Goal: Task Accomplishment & Management: Use online tool/utility

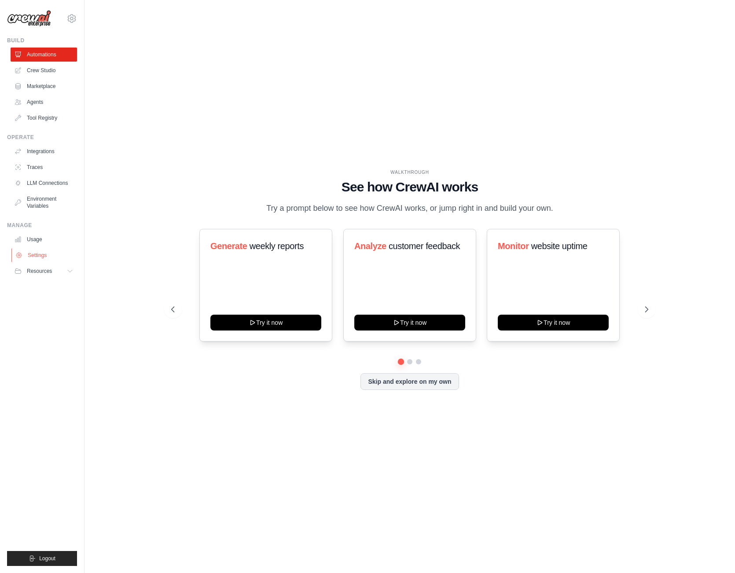
click at [41, 254] on link "Settings" at bounding box center [44, 255] width 66 height 14
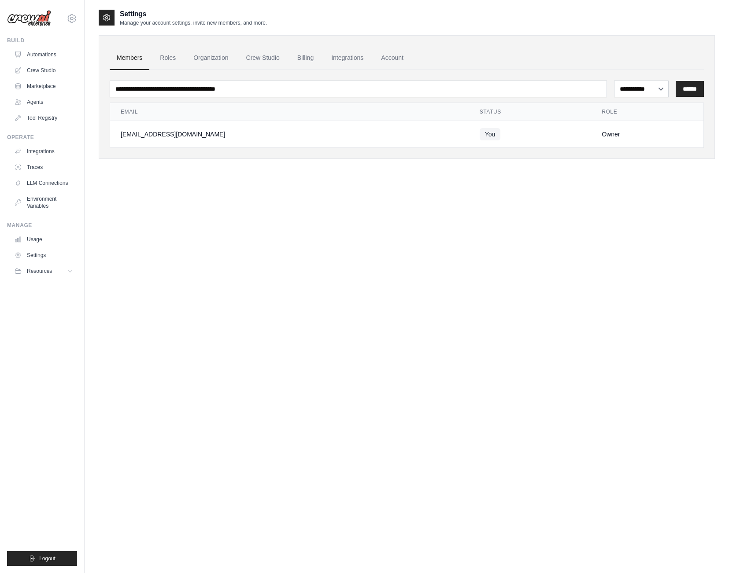
click at [269, 260] on div "**********" at bounding box center [407, 295] width 616 height 573
click at [55, 52] on link "Automations" at bounding box center [44, 55] width 66 height 14
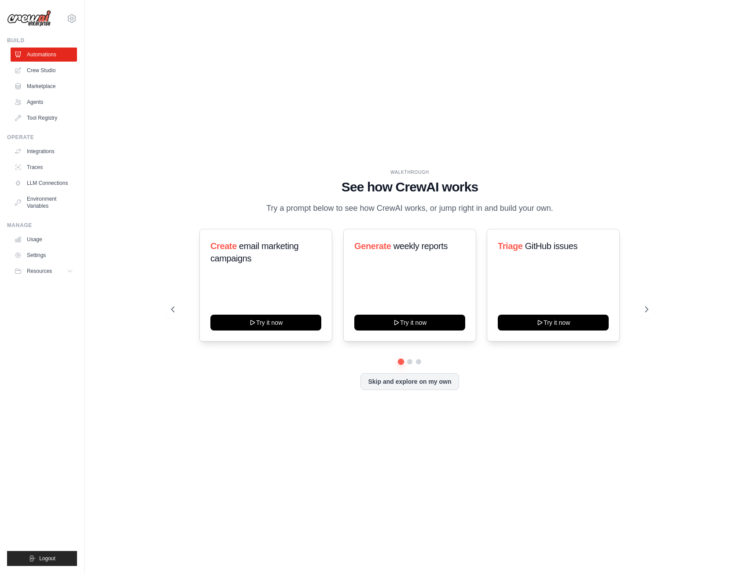
click at [52, 72] on link "Crew Studio" at bounding box center [44, 70] width 66 height 14
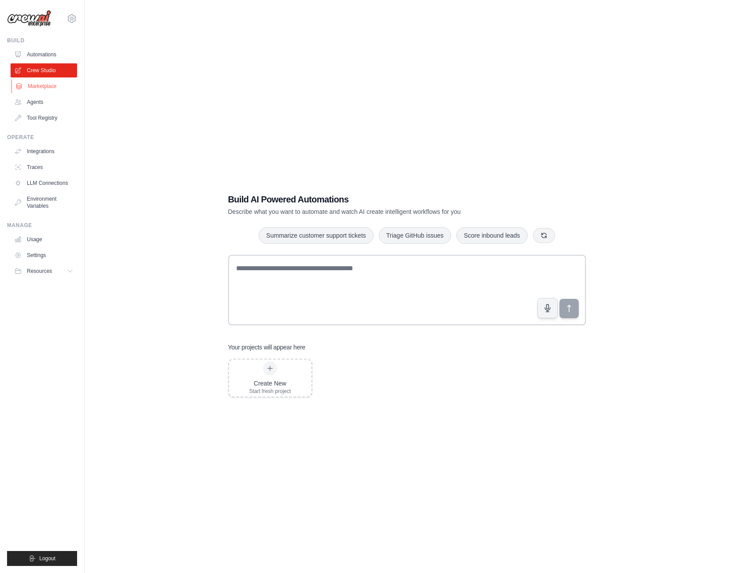
click at [57, 85] on link "Marketplace" at bounding box center [44, 86] width 66 height 14
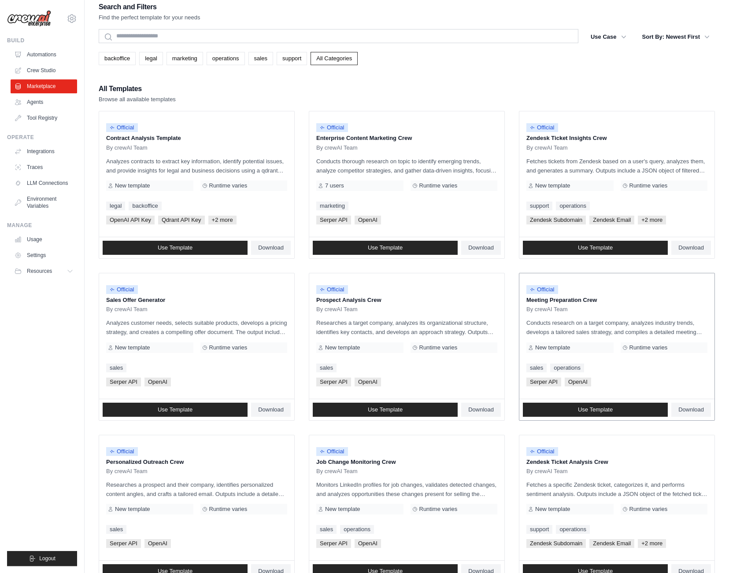
scroll to position [14, 0]
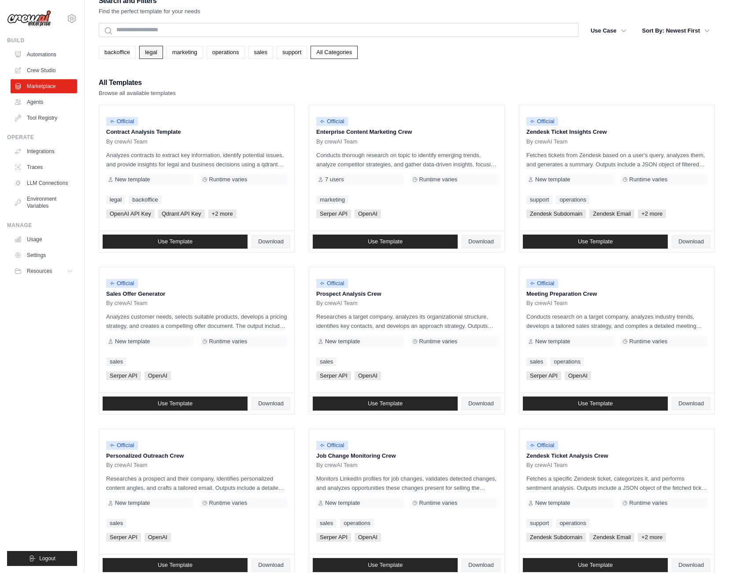
click at [154, 57] on link "legal" at bounding box center [150, 52] width 23 height 13
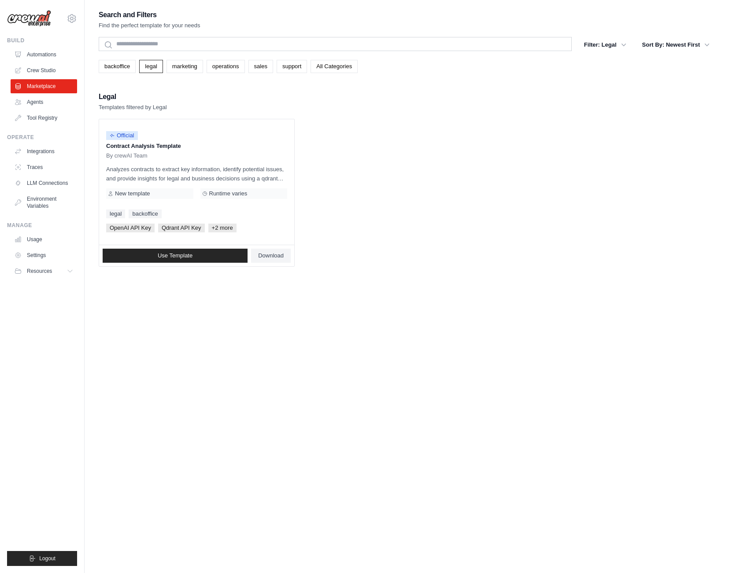
click at [427, 148] on ul "Official Contract Analysis Template By crewAI Team Analyzes contracts to extrac…" at bounding box center [407, 193] width 616 height 148
click at [48, 111] on ul "Automations Crew Studio Marketplace Agents Tool Registry" at bounding box center [44, 86] width 66 height 77
click at [47, 103] on link "Agents" at bounding box center [44, 102] width 66 height 14
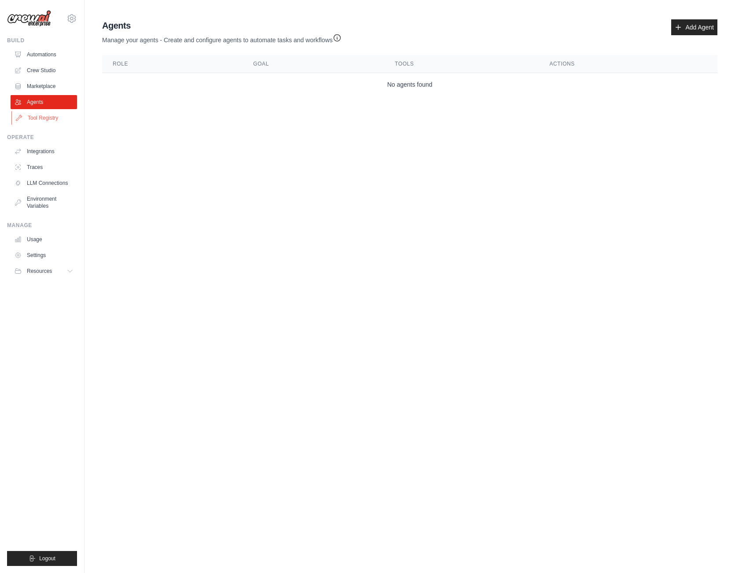
click at [47, 119] on link "Tool Registry" at bounding box center [44, 118] width 66 height 14
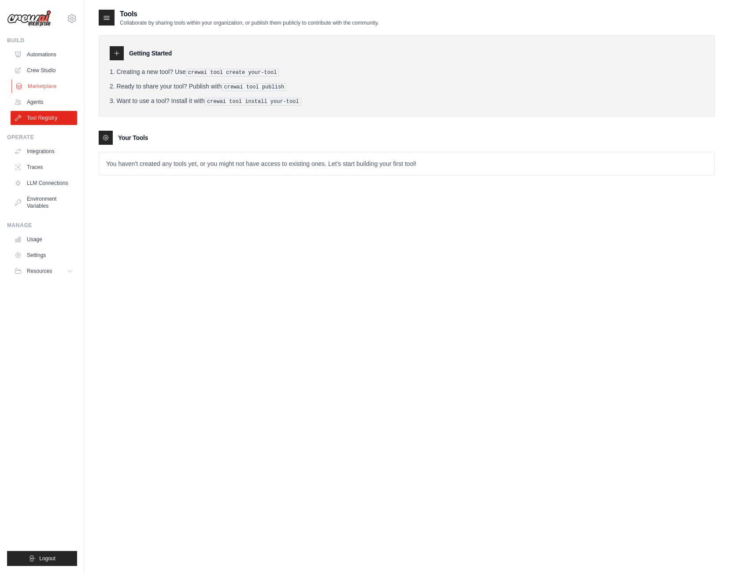
click at [43, 89] on link "Marketplace" at bounding box center [44, 86] width 66 height 14
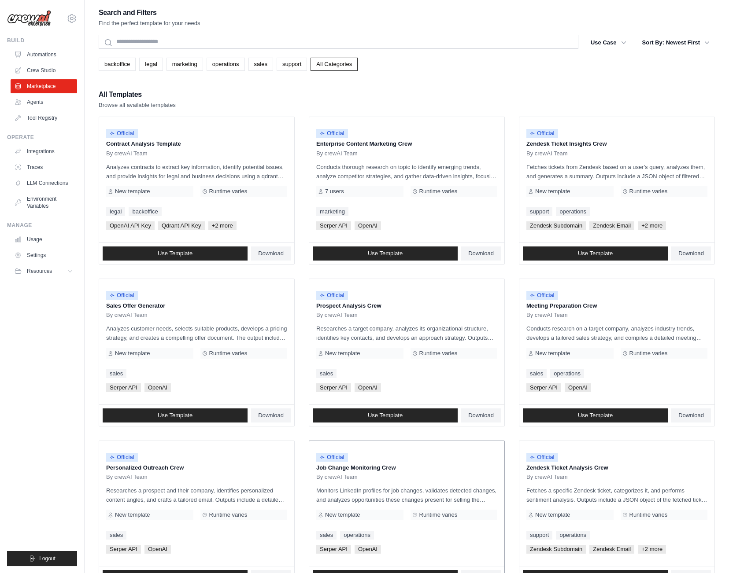
scroll to position [243, 0]
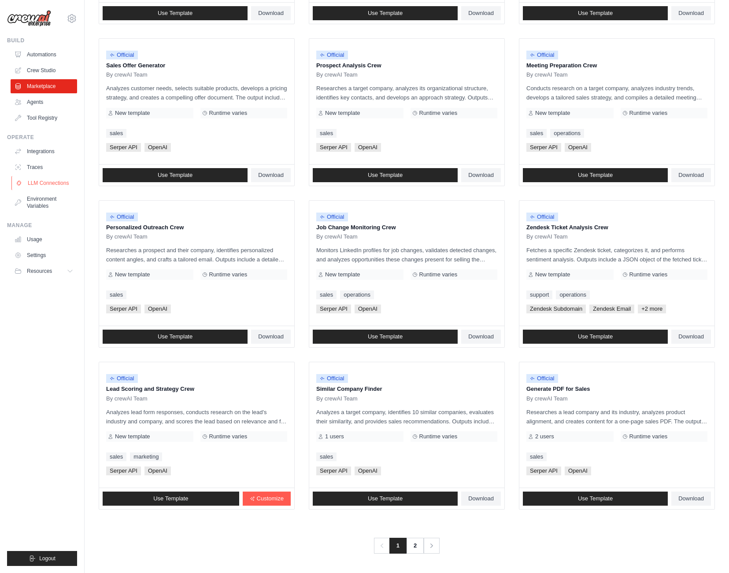
click at [42, 185] on link "LLM Connections" at bounding box center [44, 183] width 66 height 14
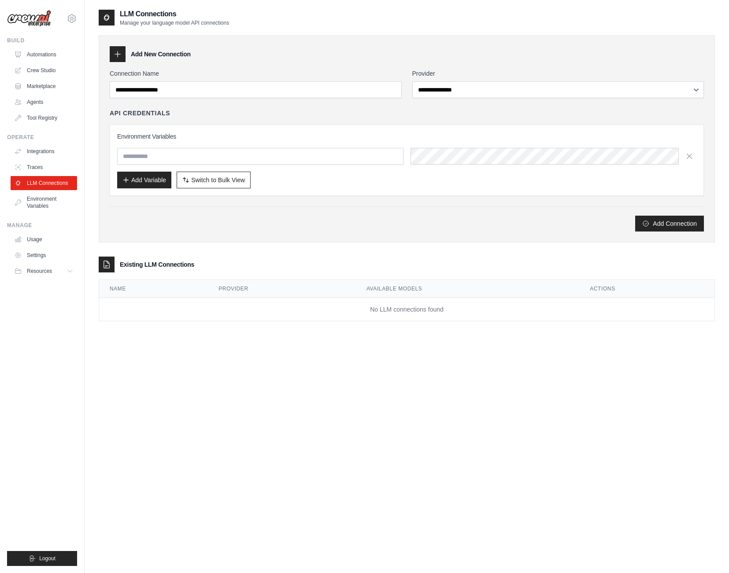
click at [536, 81] on div "**********" at bounding box center [558, 83] width 292 height 29
click at [49, 278] on button "Resources" at bounding box center [44, 271] width 66 height 14
click at [34, 52] on link "Automations" at bounding box center [44, 55] width 66 height 14
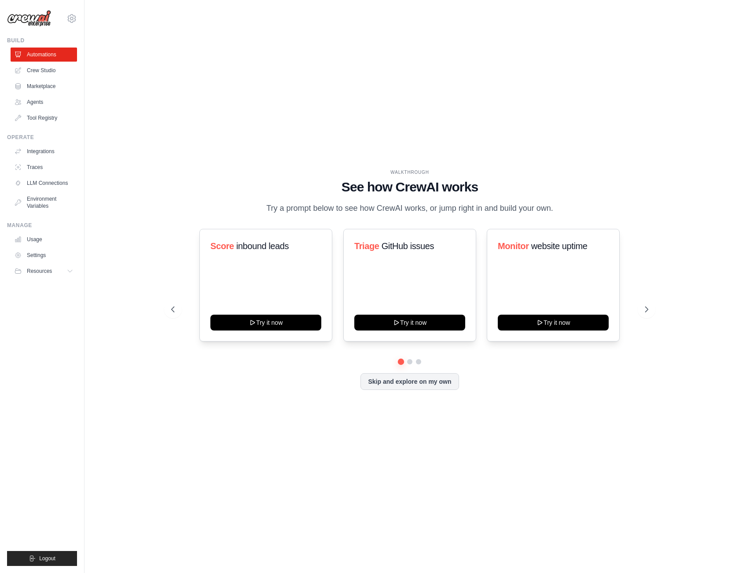
click at [435, 145] on div "WALKTHROUGH See how CrewAI works Try a prompt below to see how CrewAI works, or…" at bounding box center [410, 287] width 623 height 556
drag, startPoint x: 274, startPoint y: 201, endPoint x: 421, endPoint y: 214, distance: 146.7
click at [421, 214] on p "Try a prompt below to see how CrewAI works, or jump right in and build your own." at bounding box center [410, 208] width 296 height 13
click at [649, 314] on icon at bounding box center [647, 309] width 9 height 9
drag, startPoint x: 284, startPoint y: 251, endPoint x: 355, endPoint y: 256, distance: 71.9
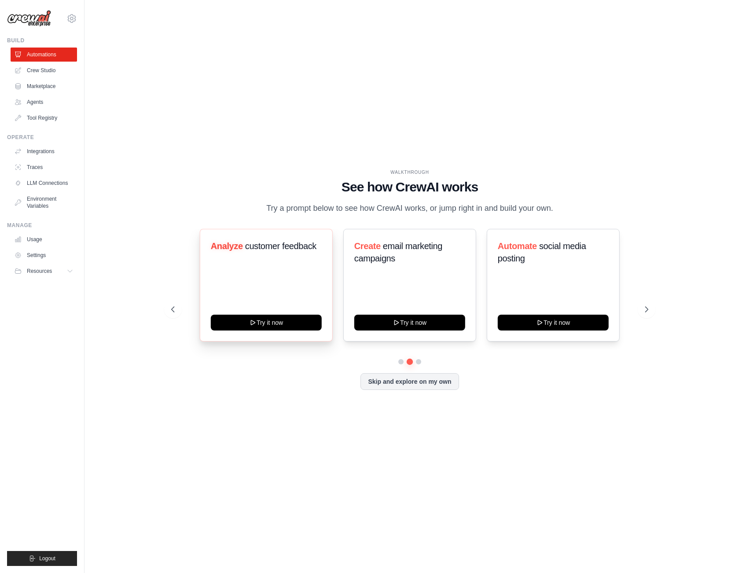
click at [332, 256] on div "Analyze customer feedback Try it now" at bounding box center [265, 285] width 133 height 113
click at [417, 258] on h3 "Create email marketing campaigns" at bounding box center [409, 252] width 111 height 25
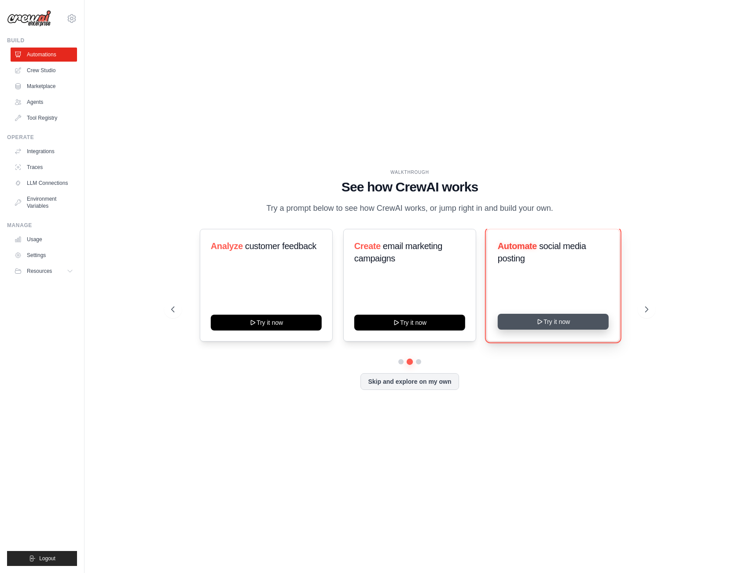
click at [542, 325] on icon at bounding box center [540, 321] width 7 height 7
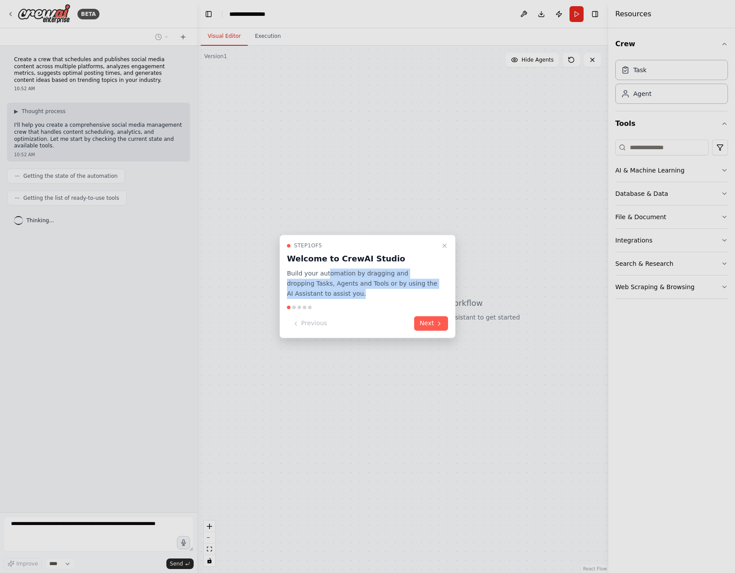
drag, startPoint x: 327, startPoint y: 276, endPoint x: 391, endPoint y: 290, distance: 66.2
click at [391, 290] on p "Build your automation by dragging and dropping Tasks, Agents and Tools or by us…" at bounding box center [362, 284] width 151 height 30
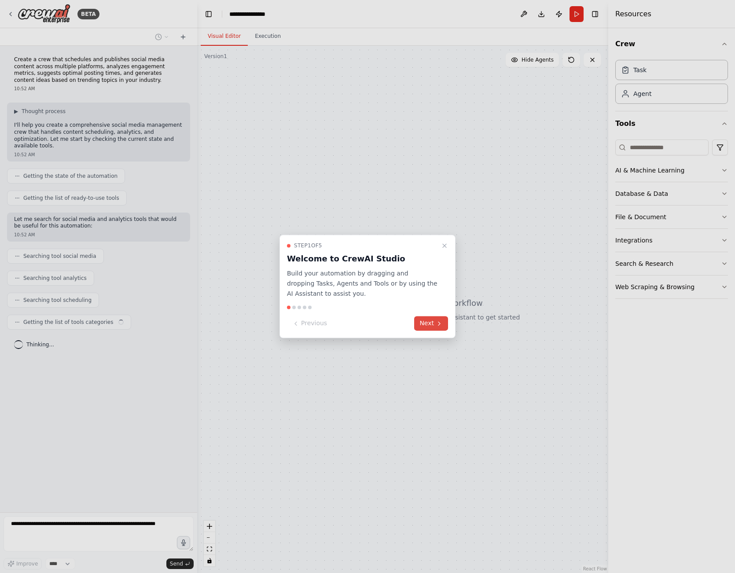
click at [434, 324] on button "Next" at bounding box center [431, 324] width 34 height 15
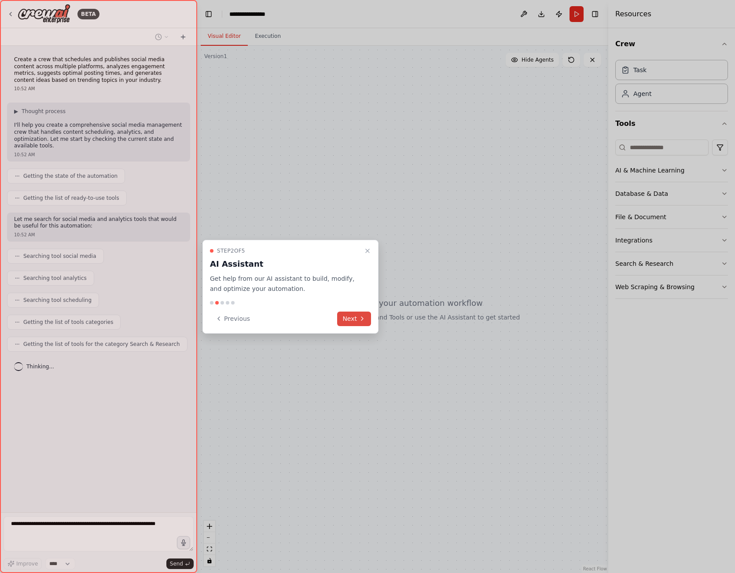
click at [359, 321] on icon at bounding box center [362, 318] width 7 height 7
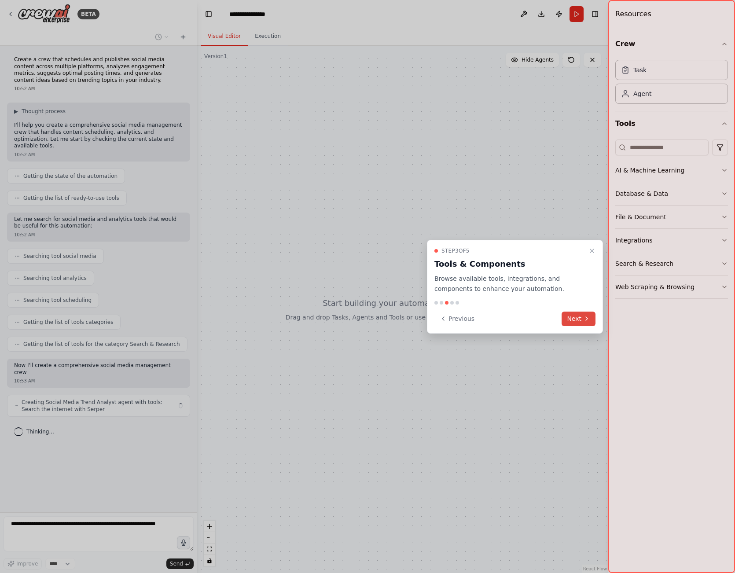
click at [579, 320] on button "Next" at bounding box center [579, 319] width 34 height 15
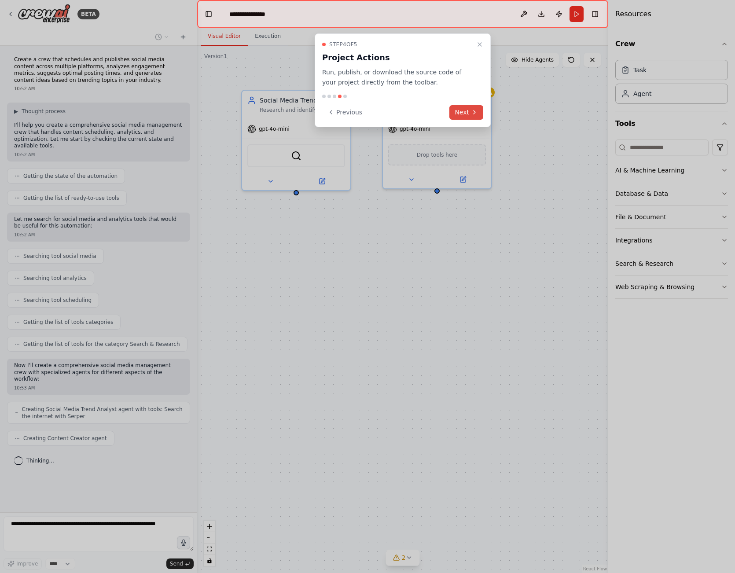
click at [474, 114] on icon at bounding box center [474, 112] width 7 height 7
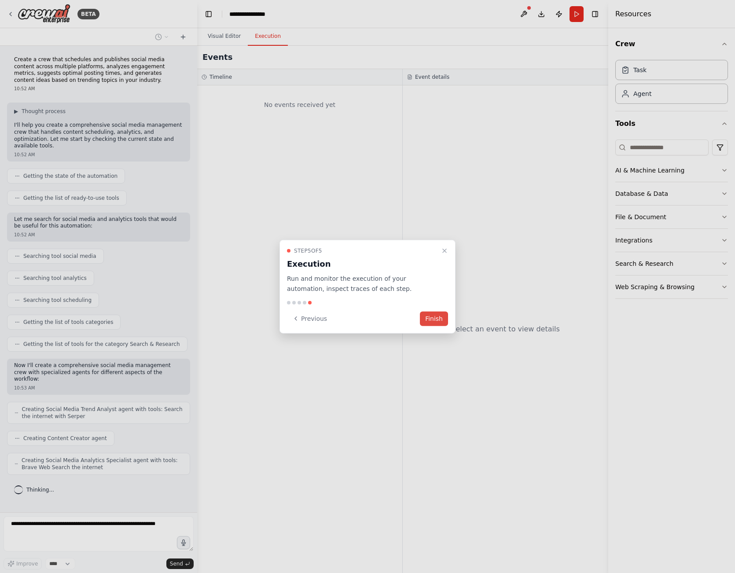
click at [439, 320] on button "Finish" at bounding box center [434, 318] width 28 height 15
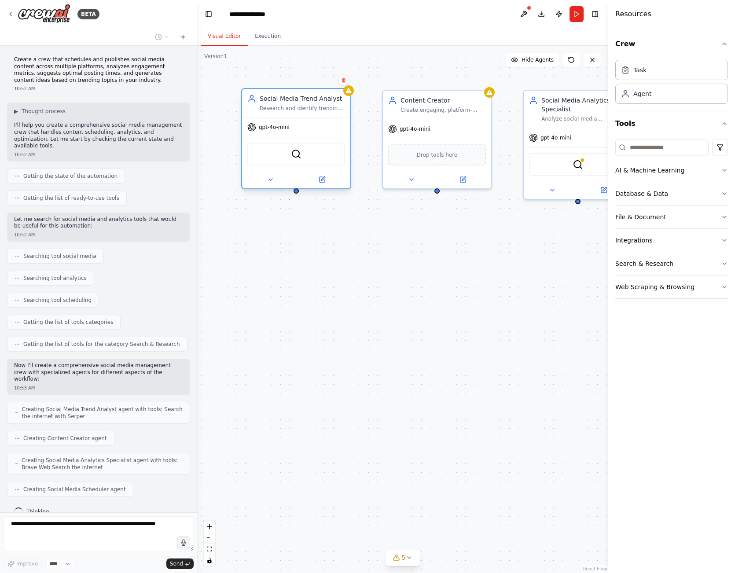
click at [313, 108] on div "Research and identify trending topics, hashtags, and content opportunities in {…" at bounding box center [302, 108] width 85 height 7
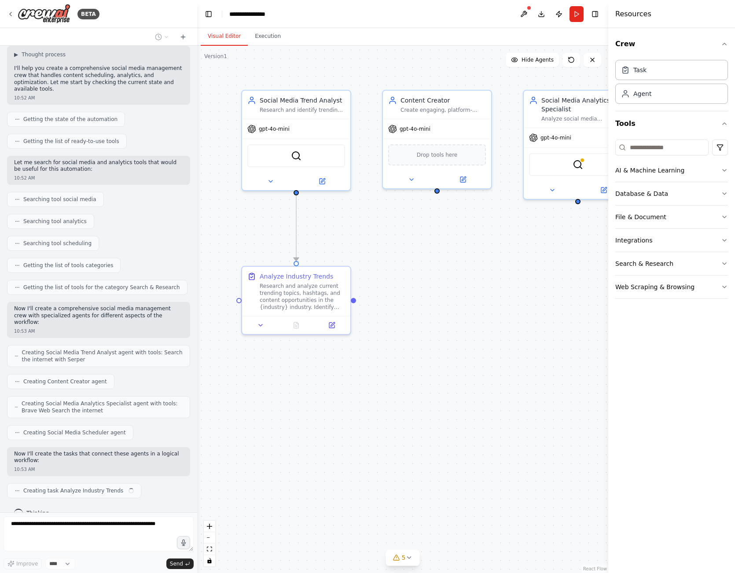
scroll to position [63, 0]
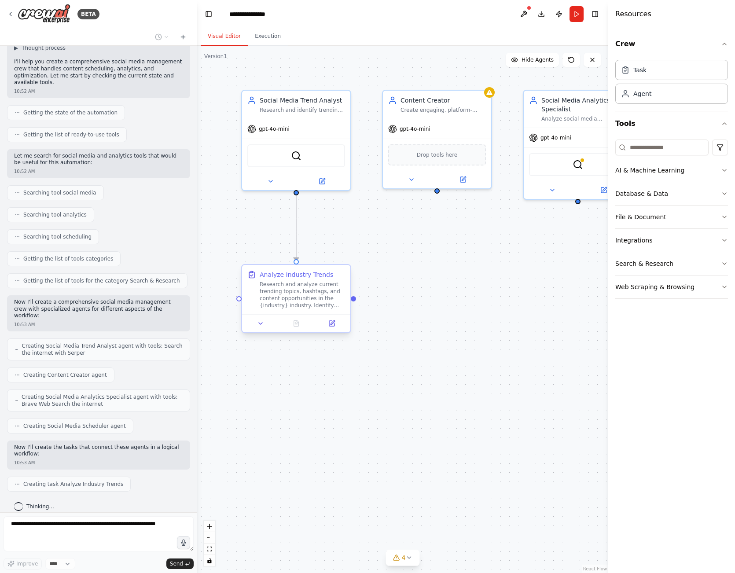
click at [310, 289] on div "Research and analyze current trending topics, hashtags, and content opportuniti…" at bounding box center [302, 295] width 85 height 28
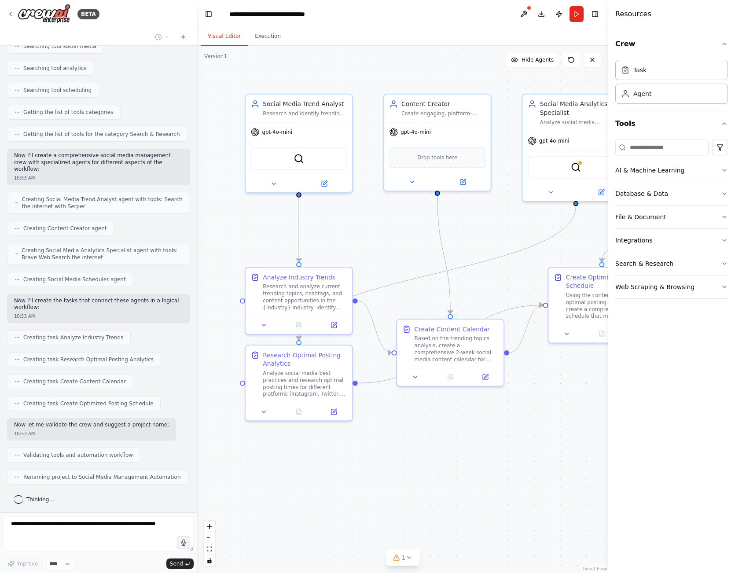
scroll to position [203, 0]
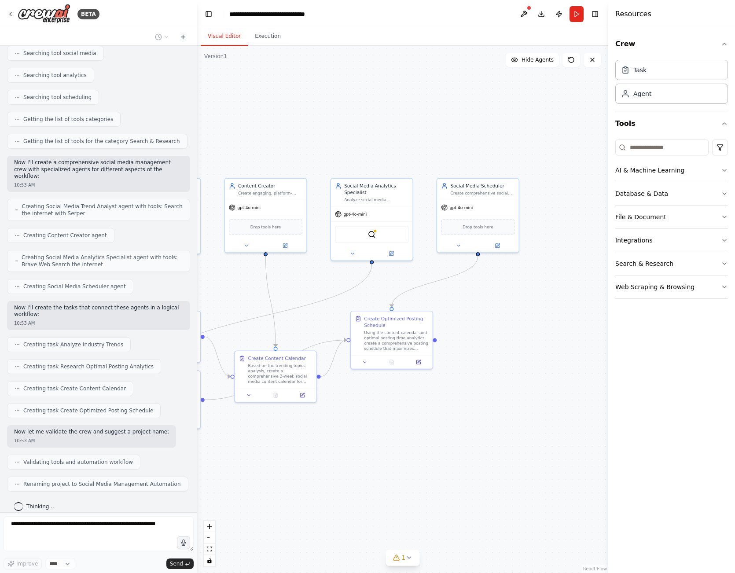
drag, startPoint x: 478, startPoint y: 410, endPoint x: 344, endPoint y: 427, distance: 134.5
click at [344, 427] on div ".deletable-edge-delete-btn { width: 20px; height: 20px; border: 0px solid #ffff…" at bounding box center [402, 310] width 411 height 528
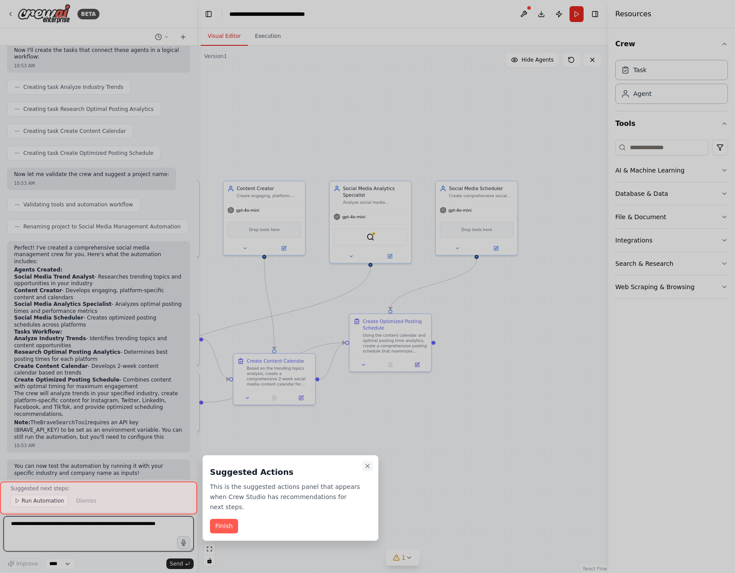
scroll to position [468, 0]
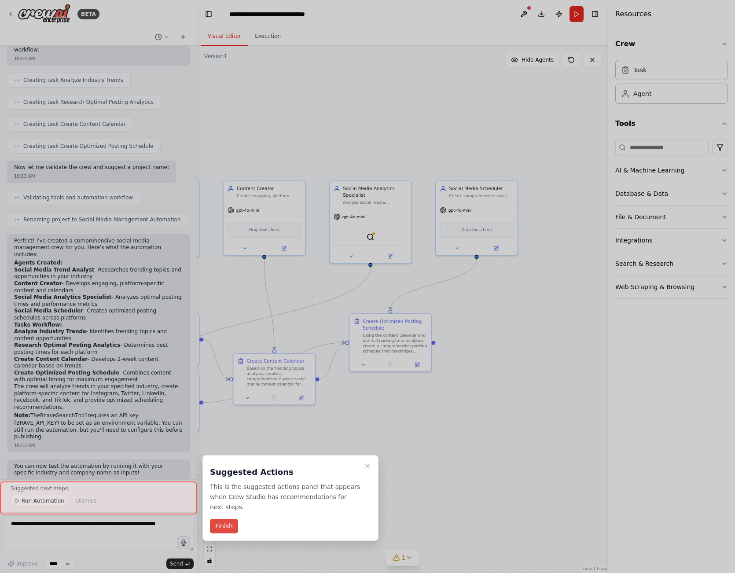
click at [230, 529] on button "Finish" at bounding box center [224, 526] width 28 height 15
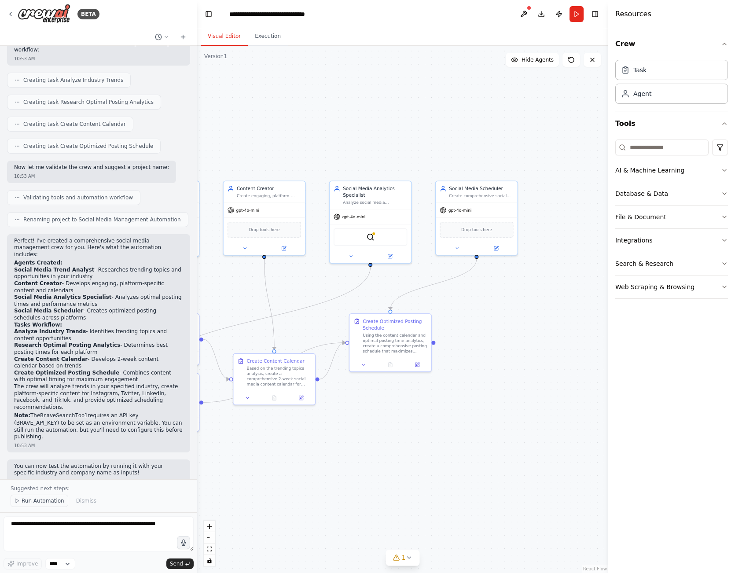
click at [45, 502] on span "Run Automation" at bounding box center [43, 501] width 43 height 7
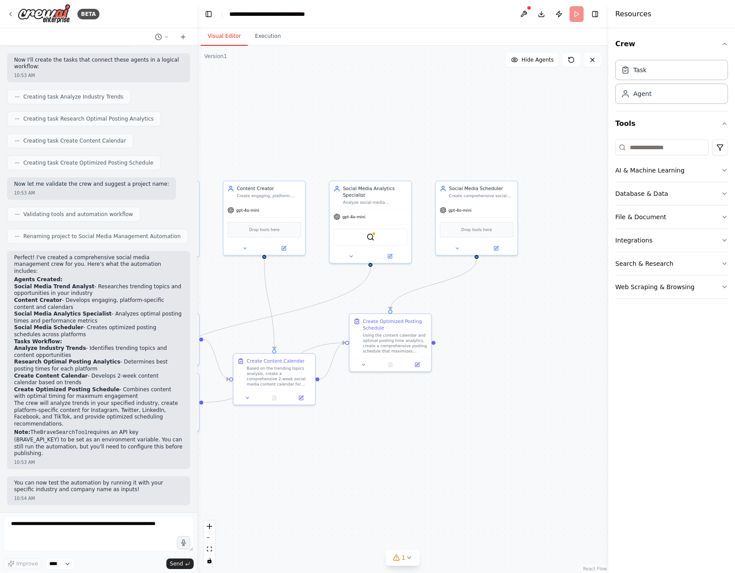
scroll to position [435, 0]
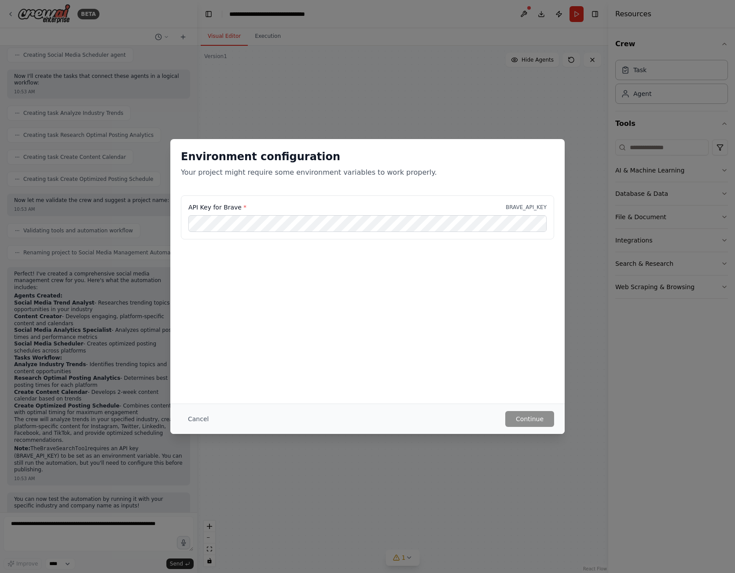
click at [218, 205] on label "API Key for Brave *" at bounding box center [217, 207] width 58 height 9
drag, startPoint x: 279, startPoint y: 177, endPoint x: 424, endPoint y: 194, distance: 146.8
click at [424, 194] on div "Environment configuration Your project might require some environment variables…" at bounding box center [367, 167] width 395 height 56
click at [202, 419] on button "Cancel" at bounding box center [198, 419] width 35 height 16
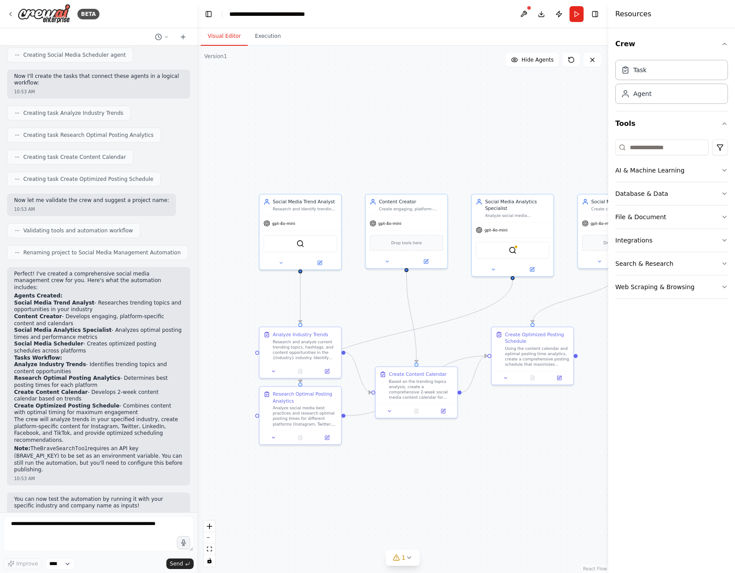
drag, startPoint x: 365, startPoint y: 317, endPoint x: 459, endPoint y: 320, distance: 93.4
click at [459, 320] on div ".deletable-edge-delete-btn { width: 20px; height: 20px; border: 0px solid #ffff…" at bounding box center [402, 310] width 411 height 528
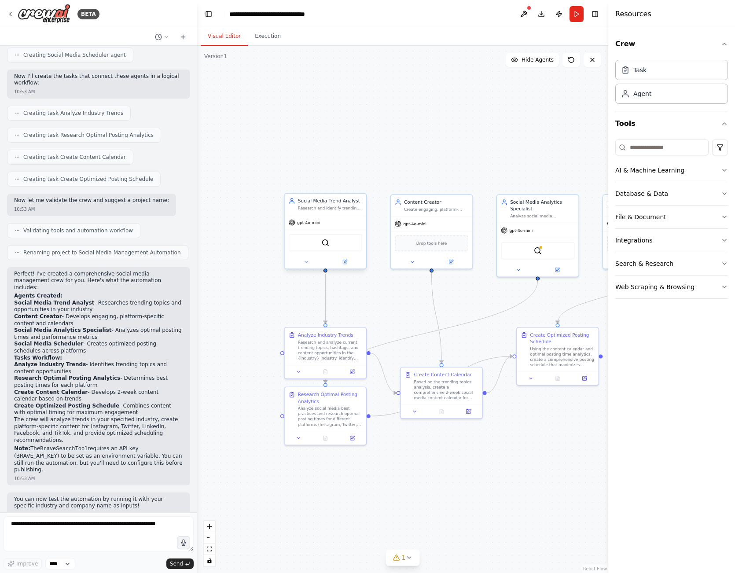
click at [331, 223] on div "gpt-4o-mini" at bounding box center [325, 222] width 81 height 15
click at [336, 243] on div "SerperDevTool" at bounding box center [326, 242] width 74 height 17
click at [449, 214] on div "Content Creator Create engaging, platform-specific social media content for {co…" at bounding box center [431, 204] width 81 height 21
click at [435, 210] on div "Create engaging, platform-specific social media content for {company_name} incl…" at bounding box center [436, 208] width 64 height 5
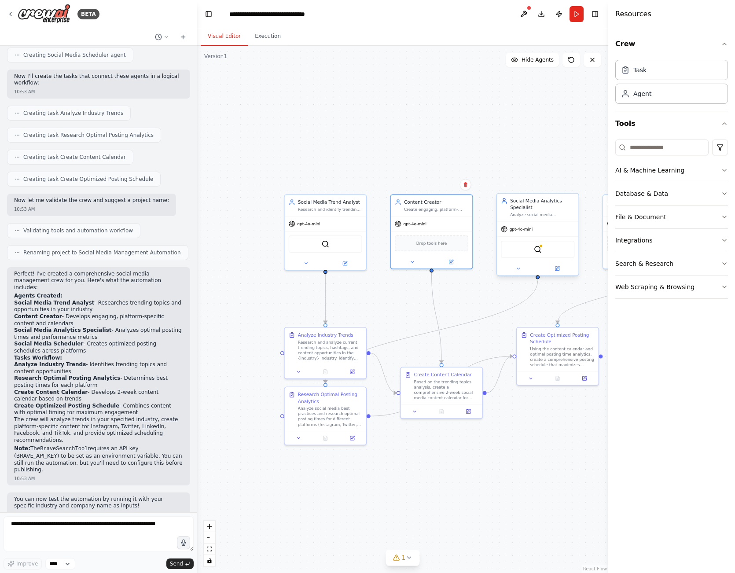
click at [531, 225] on div "gpt-4o-mini" at bounding box center [537, 229] width 81 height 15
drag, startPoint x: 104, startPoint y: 273, endPoint x: 56, endPoint y: 270, distance: 48.5
click at [56, 271] on p "Perfect! I've created a comprehensive social media management crew for you. Her…" at bounding box center [98, 281] width 169 height 21
click at [127, 277] on p "Perfect! I've created a comprehensive social media management crew for you. Her…" at bounding box center [98, 281] width 169 height 21
drag, startPoint x: 145, startPoint y: 274, endPoint x: 47, endPoint y: 267, distance: 98.4
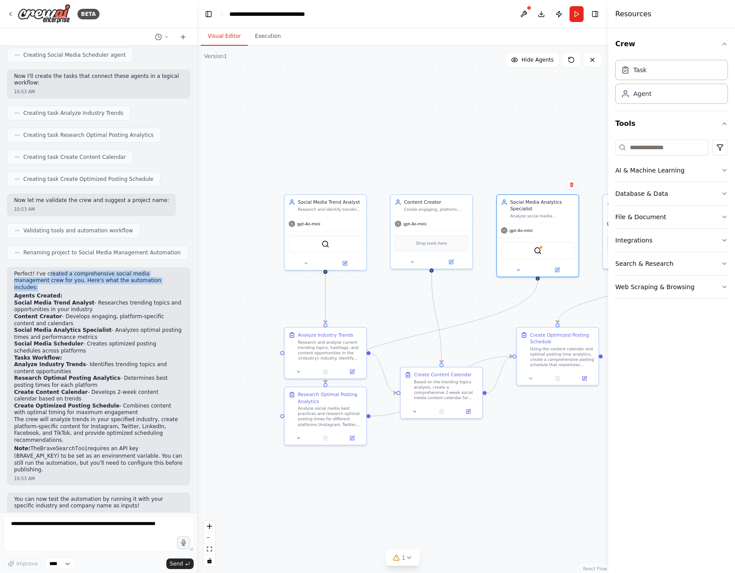
click at [47, 271] on p "Perfect! I've created a comprehensive social media management crew for you. Her…" at bounding box center [98, 281] width 169 height 21
click at [113, 300] on li "Social Media Trend Analyst - Researches trending topics and opportunities in yo…" at bounding box center [98, 307] width 169 height 14
drag, startPoint x: 95, startPoint y: 286, endPoint x: 95, endPoint y: 299, distance: 13.2
click at [95, 300] on li "Social Media Trend Analyst - Researches trending topics and opportunities in yo…" at bounding box center [98, 307] width 169 height 14
click at [316, 222] on span "gpt-4o-mini" at bounding box center [308, 222] width 23 height 5
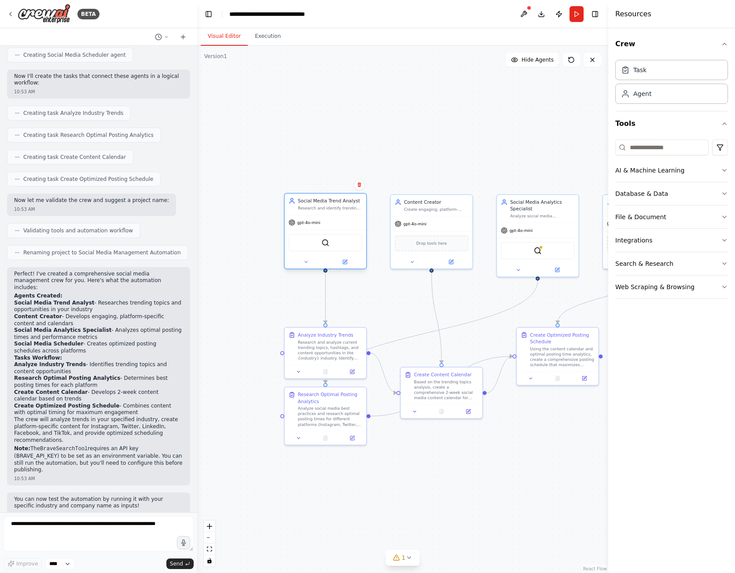
click at [339, 221] on div "gpt-4o-mini" at bounding box center [325, 222] width 81 height 15
click at [349, 264] on button at bounding box center [344, 262] width 37 height 8
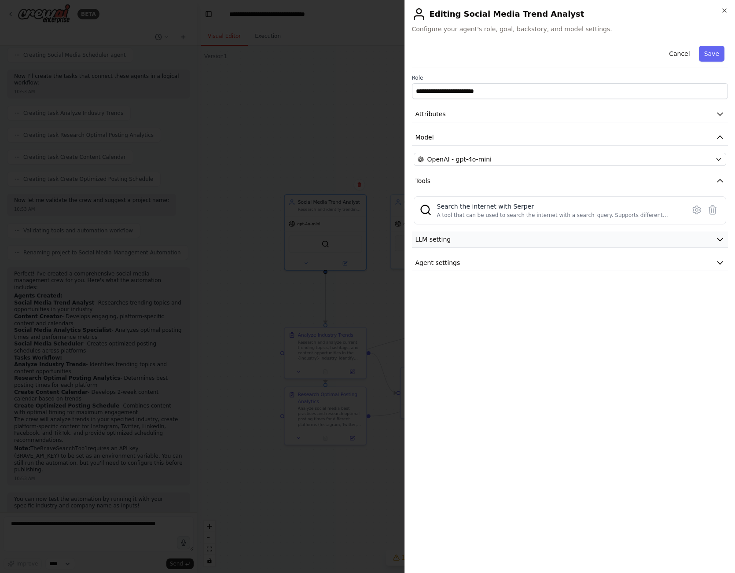
click at [581, 233] on button "LLM setting" at bounding box center [570, 240] width 317 height 16
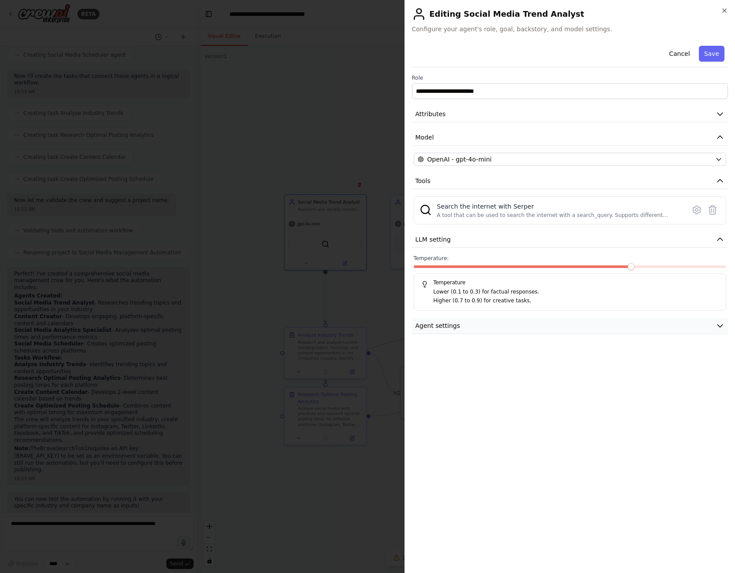
click at [559, 322] on button "Agent settings" at bounding box center [570, 326] width 317 height 16
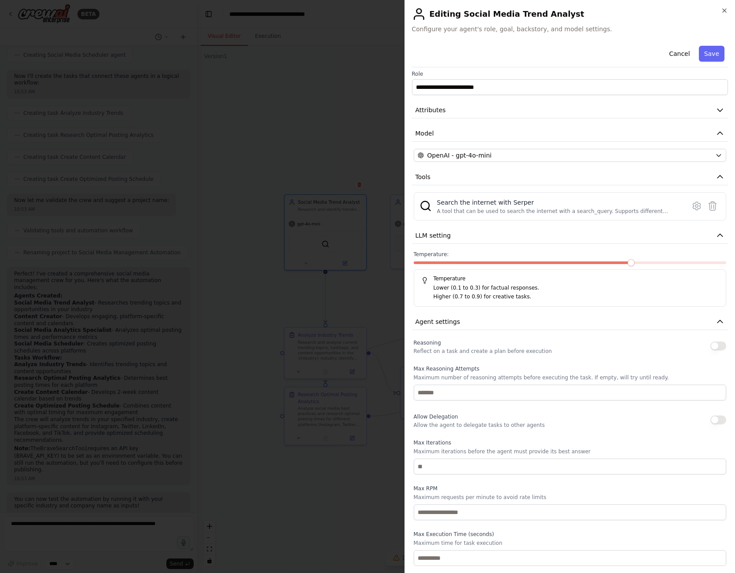
scroll to position [0, 0]
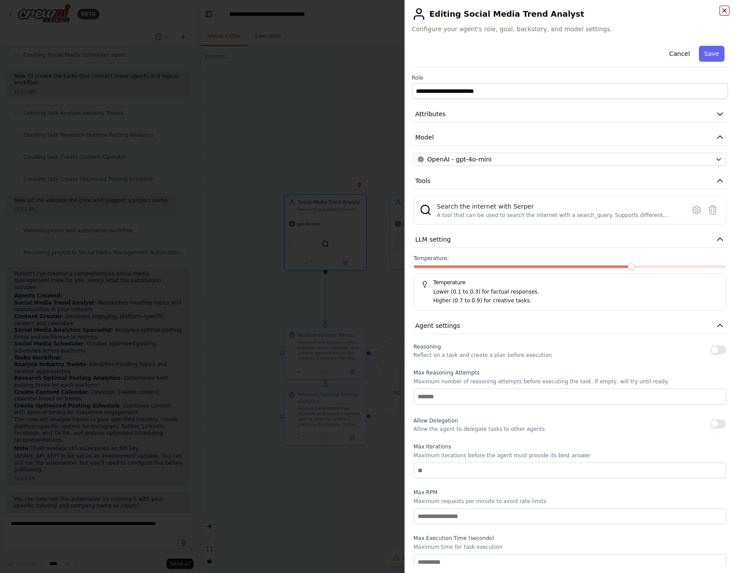
click at [725, 11] on icon "button" at bounding box center [724, 10] width 7 height 7
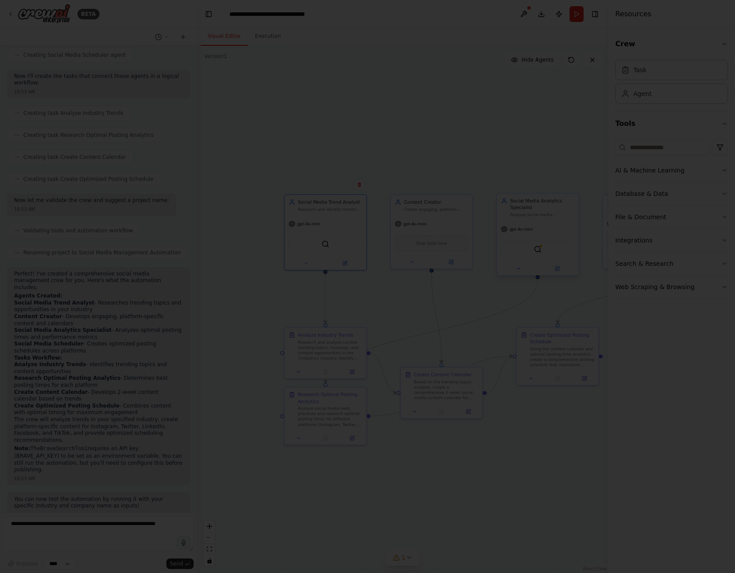
scroll to position [435, 0]
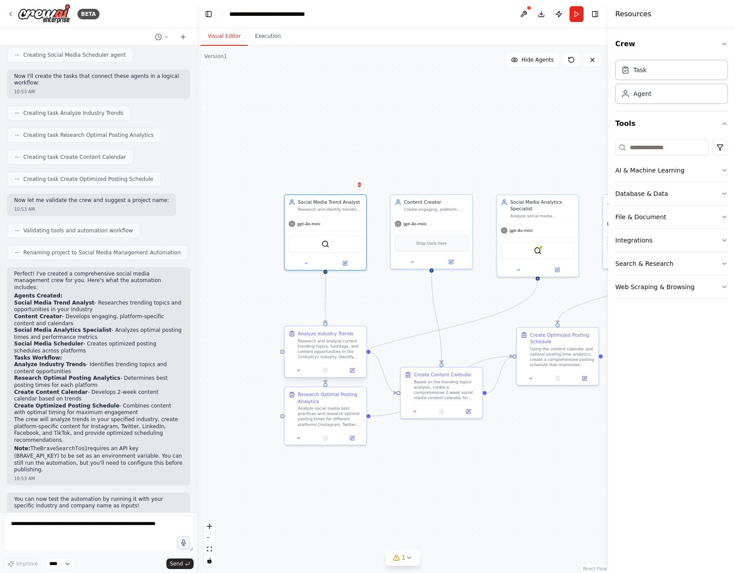
click at [328, 348] on div "Research and analyze current trending topics, hashtags, and content opportuniti…" at bounding box center [330, 349] width 64 height 21
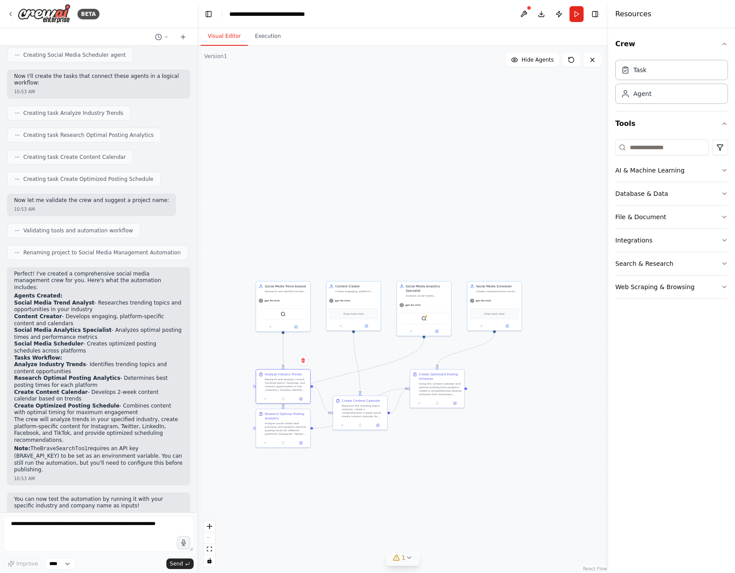
click at [404, 559] on span "1" at bounding box center [404, 557] width 4 height 9
drag, startPoint x: 332, startPoint y: 551, endPoint x: 358, endPoint y: 555, distance: 27.1
click at [368, 561] on div "Tool BraveSearchTool is not configured. Missing environment variables: BRAVE_AP…" at bounding box center [403, 554] width 192 height 18
click at [358, 555] on span "Tool BraveSearchTool is not configured. Missing environment variables: BRAVE_AP…" at bounding box center [408, 554] width 181 height 14
click at [339, 557] on span "Tool BraveSearchTool is not configured. Missing environment variables: BRAVE_AP…" at bounding box center [408, 554] width 181 height 14
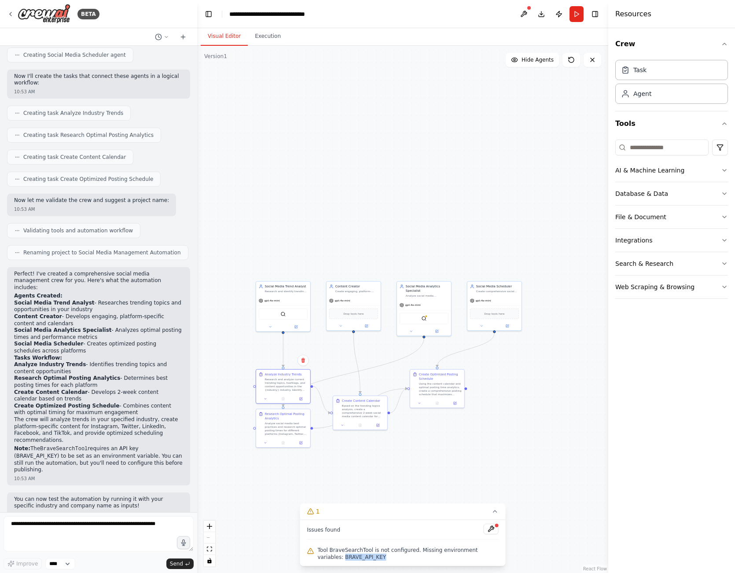
click at [339, 557] on span "Tool BraveSearchTool is not configured. Missing environment variables: BRAVE_AP…" at bounding box center [408, 554] width 181 height 14
click at [377, 557] on span "Tool BraveSearchTool is not configured. Missing environment variables: BRAVE_AP…" at bounding box center [408, 554] width 181 height 14
click at [282, 314] on img at bounding box center [282, 313] width 5 height 5
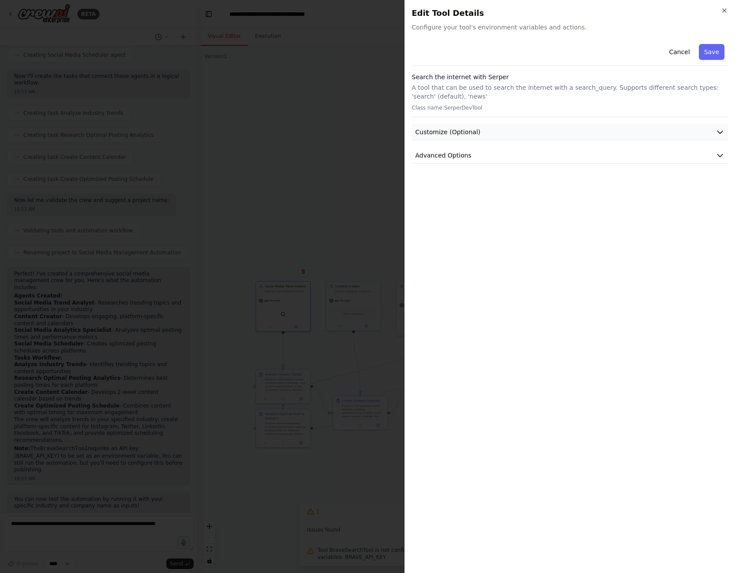
click at [560, 129] on button "Customize (Optional)" at bounding box center [570, 132] width 317 height 16
click at [726, 10] on icon "button" at bounding box center [725, 11] width 4 height 4
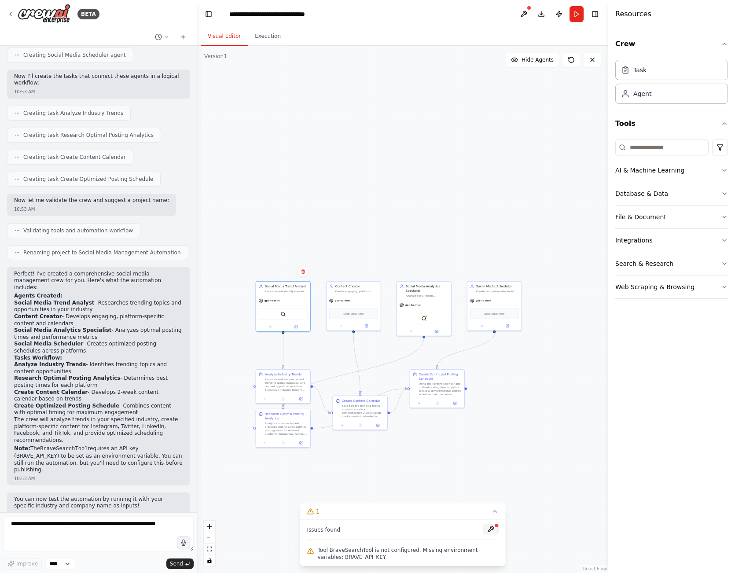
click at [491, 531] on button at bounding box center [491, 529] width 15 height 11
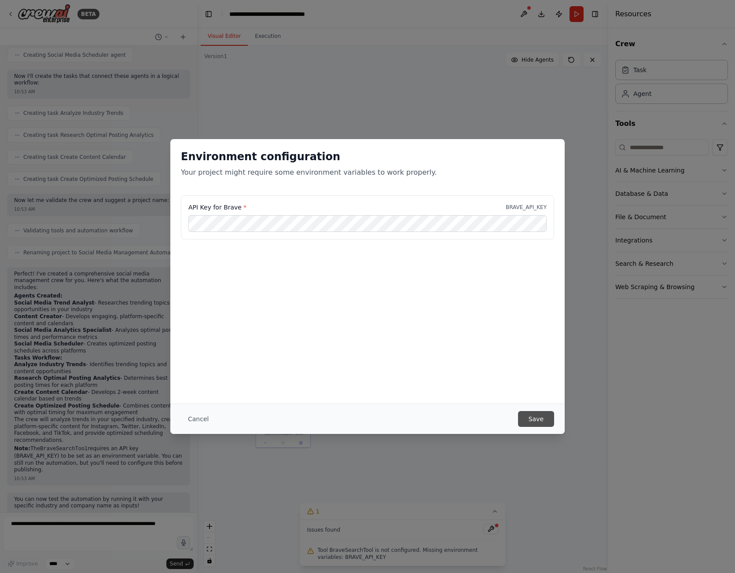
click at [538, 417] on button "Save" at bounding box center [536, 419] width 36 height 16
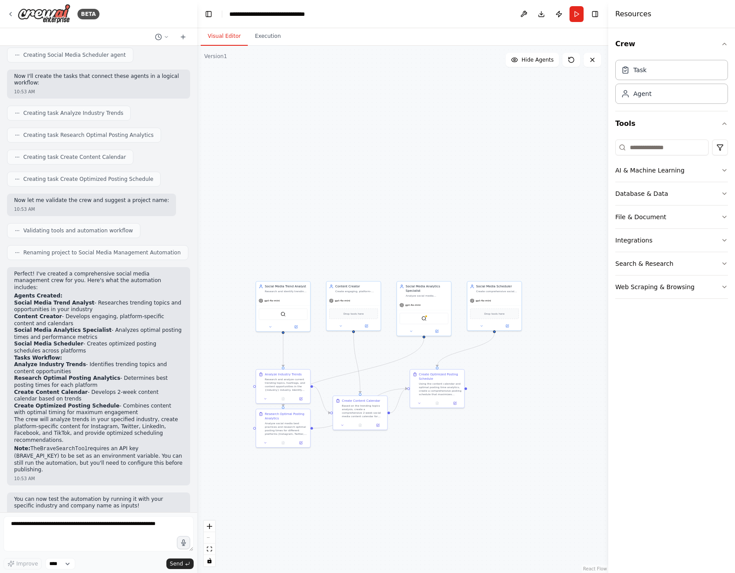
click at [125, 496] on p "You can now test the automation by running it with your specific industry and c…" at bounding box center [98, 503] width 169 height 14
click at [425, 518] on div ".deletable-edge-delete-btn { width: 20px; height: 20px; border: 0px solid #ffff…" at bounding box center [402, 310] width 411 height 528
click at [124, 529] on textarea at bounding box center [99, 533] width 190 height 35
click at [95, 496] on p "You can now test the automation by running it with your specific industry and c…" at bounding box center [98, 503] width 169 height 14
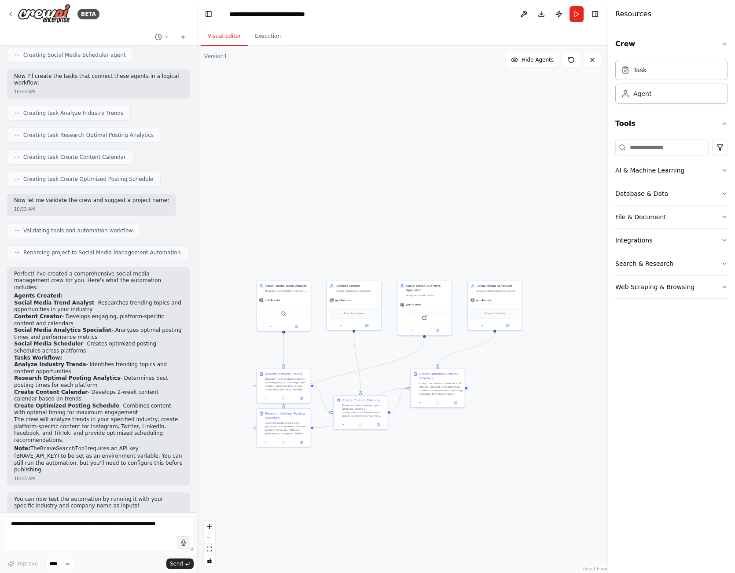
click at [95, 496] on p "You can now test the automation by running it with your specific industry and c…" at bounding box center [98, 503] width 169 height 14
click at [127, 531] on textarea at bounding box center [99, 533] width 190 height 35
click at [286, 298] on div "gpt-4o-mini" at bounding box center [284, 300] width 54 height 10
click at [126, 531] on textarea at bounding box center [99, 533] width 190 height 35
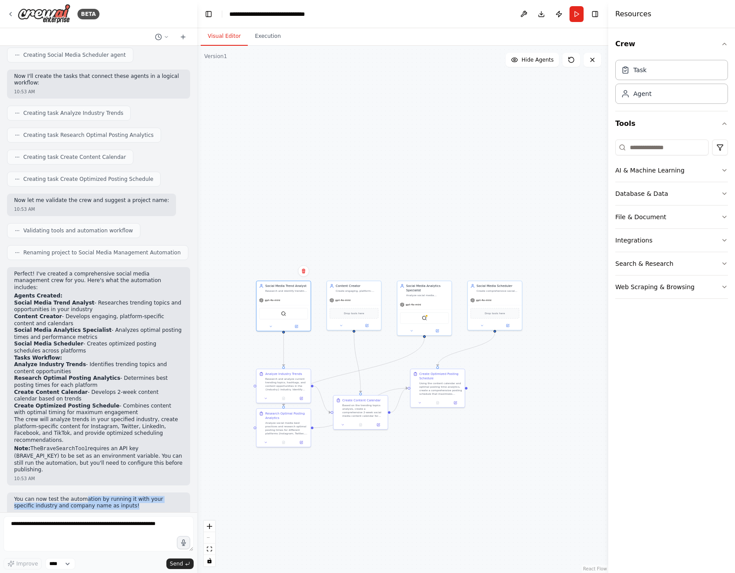
drag, startPoint x: 83, startPoint y: 487, endPoint x: 117, endPoint y: 490, distance: 33.6
click at [117, 496] on p "You can now test the automation by running it with your specific industry and c…" at bounding box center [98, 503] width 169 height 14
click at [93, 525] on textarea at bounding box center [99, 533] width 190 height 35
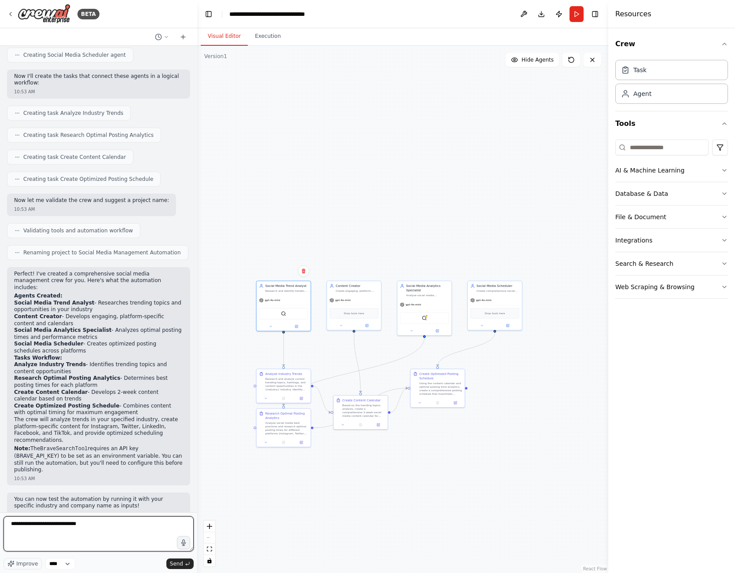
type textarea "**********"
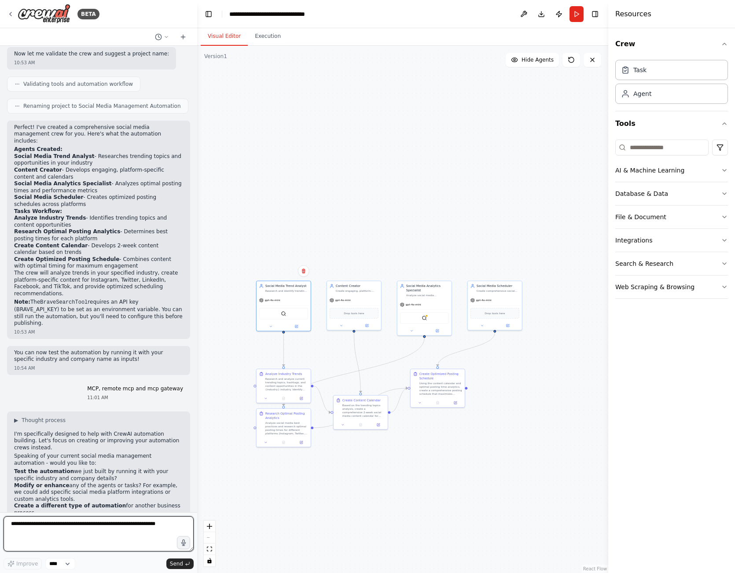
scroll to position [595, 0]
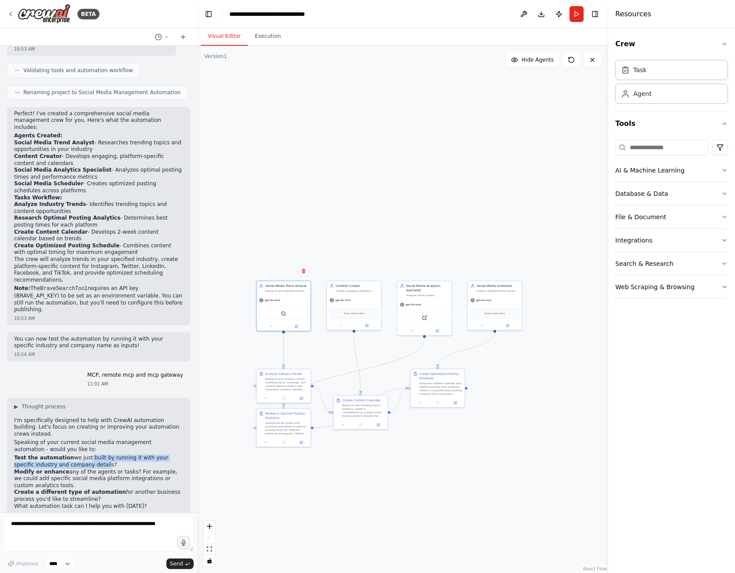
drag, startPoint x: 83, startPoint y: 446, endPoint x: 83, endPoint y: 451, distance: 5.3
click at [83, 455] on li "Test the automation we just built by running it with your specific industry and…" at bounding box center [98, 462] width 169 height 14
click at [92, 524] on textarea at bounding box center [99, 533] width 190 height 35
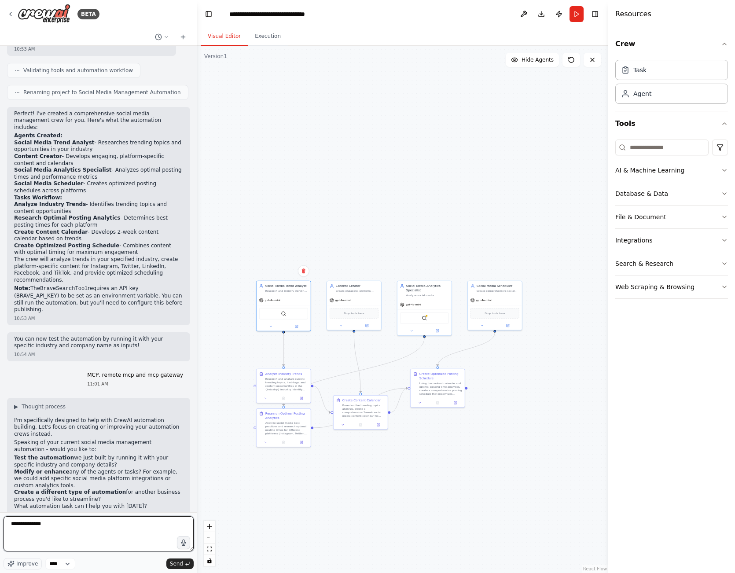
type textarea "**********"
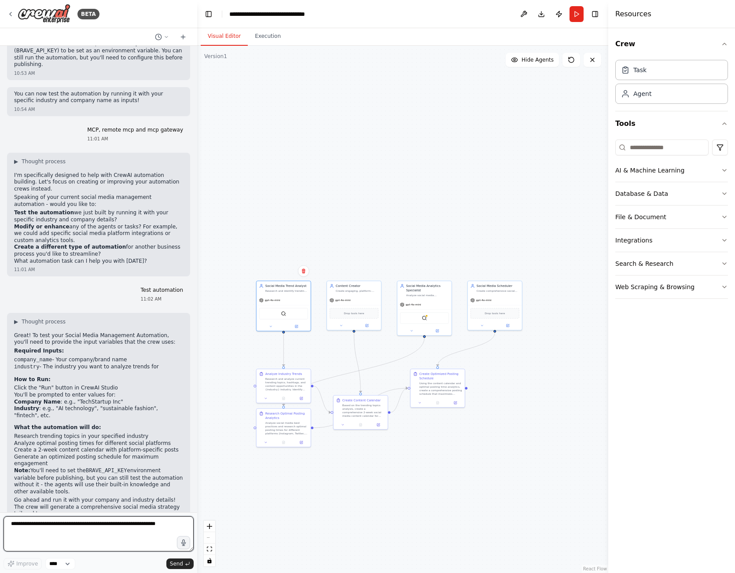
scroll to position [847, 0]
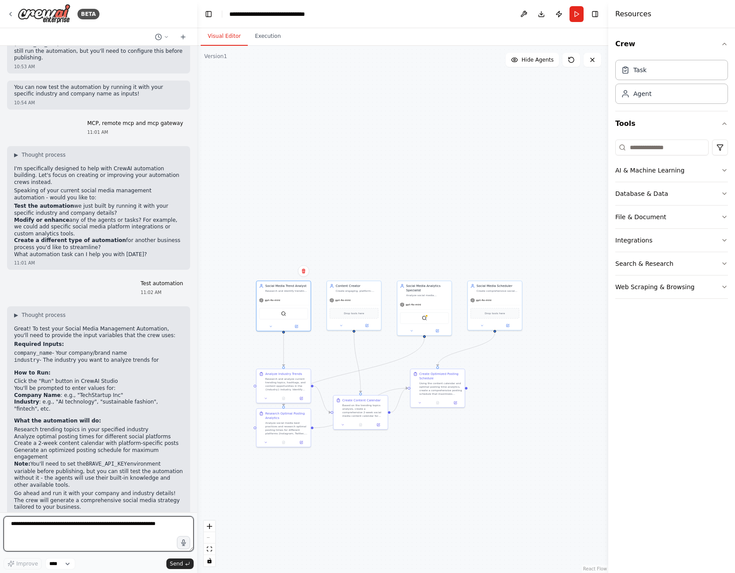
click at [70, 529] on textarea at bounding box center [99, 533] width 190 height 35
type textarea "**********"
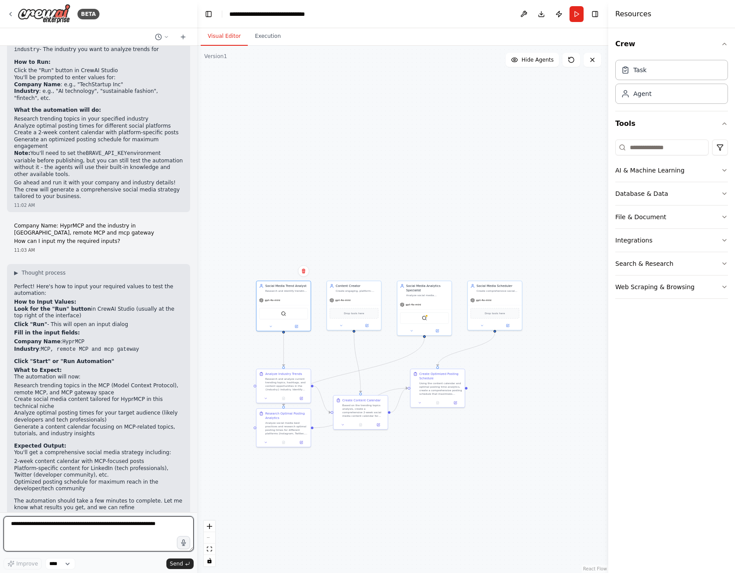
scroll to position [1164, 0]
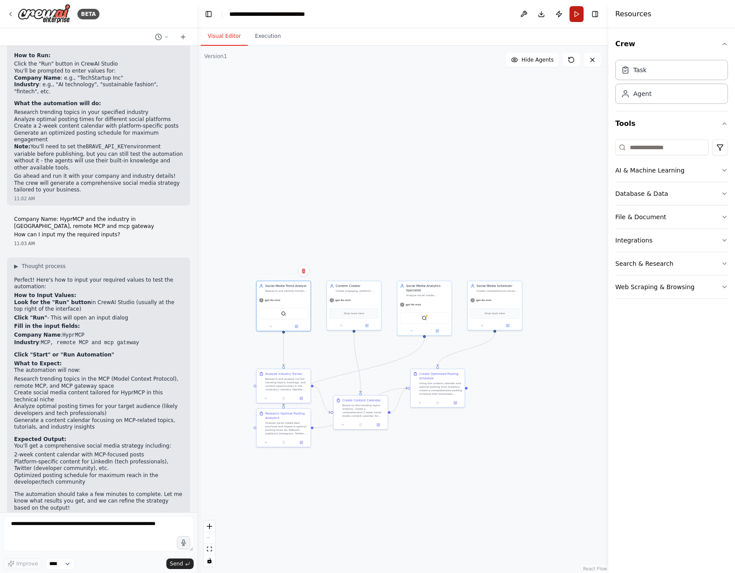
click at [579, 15] on button "Run" at bounding box center [577, 14] width 14 height 16
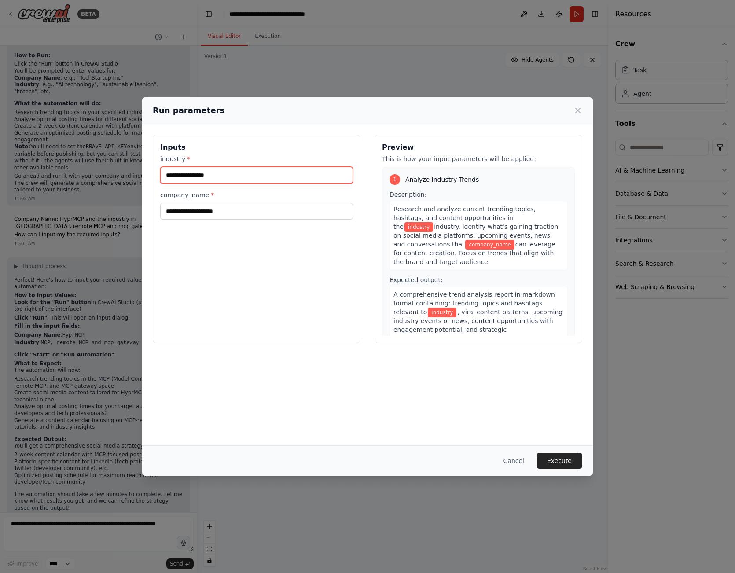
click at [226, 171] on input "industry *" at bounding box center [256, 175] width 193 height 17
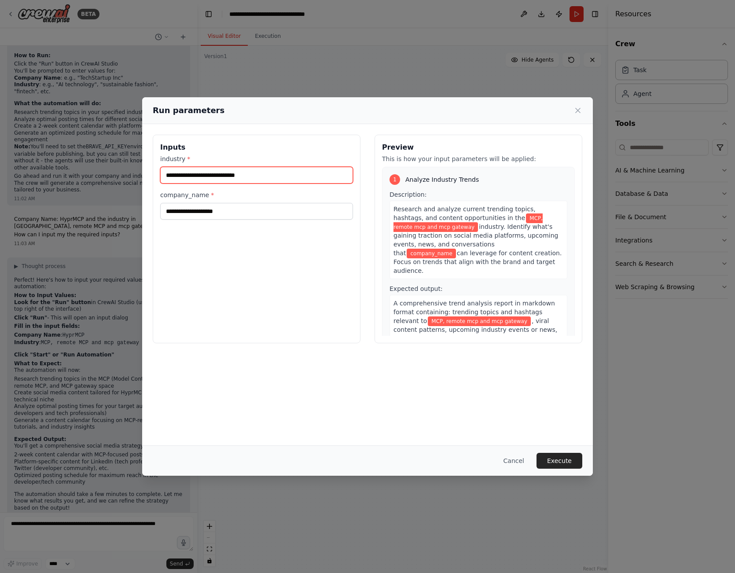
type input "**********"
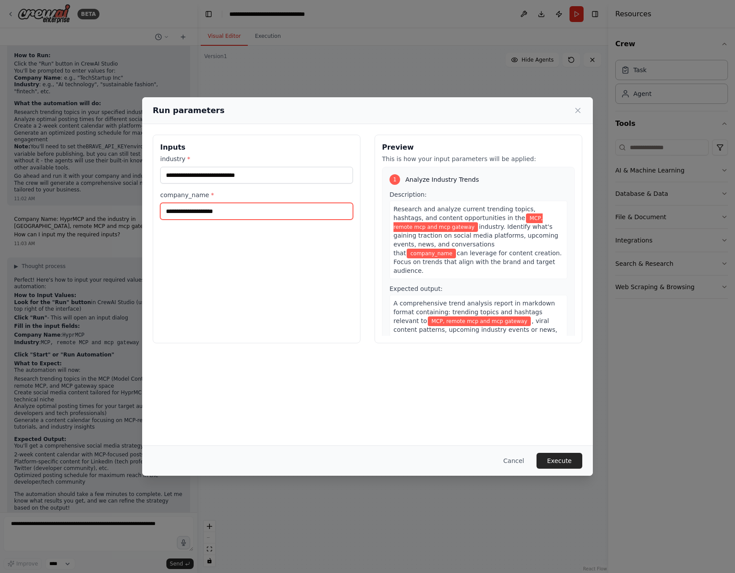
click at [214, 215] on input "company_name *" at bounding box center [256, 211] width 193 height 17
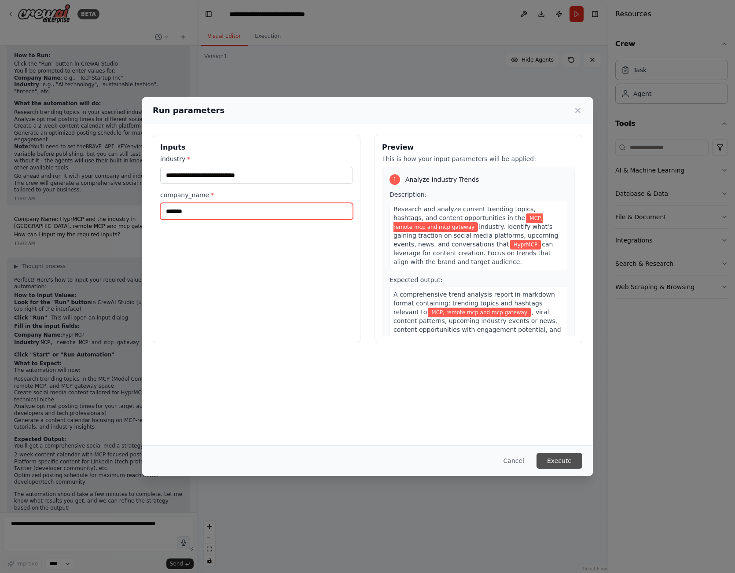
type input "*******"
click at [553, 454] on button "Execute" at bounding box center [560, 461] width 46 height 16
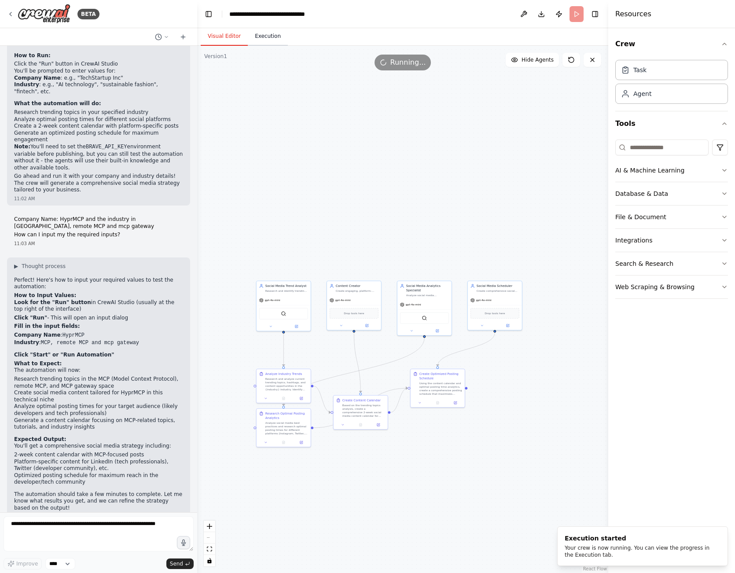
click at [271, 40] on button "Execution" at bounding box center [268, 36] width 40 height 18
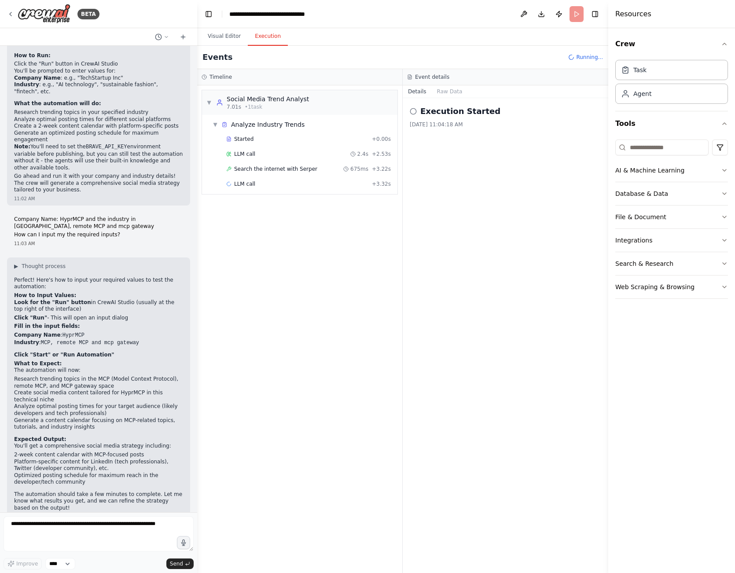
click at [315, 253] on div "▼ Social Media Trend Analyst 7.01s • 1 task ▼ Analyze Industry Trends Started +…" at bounding box center [299, 329] width 205 height 488
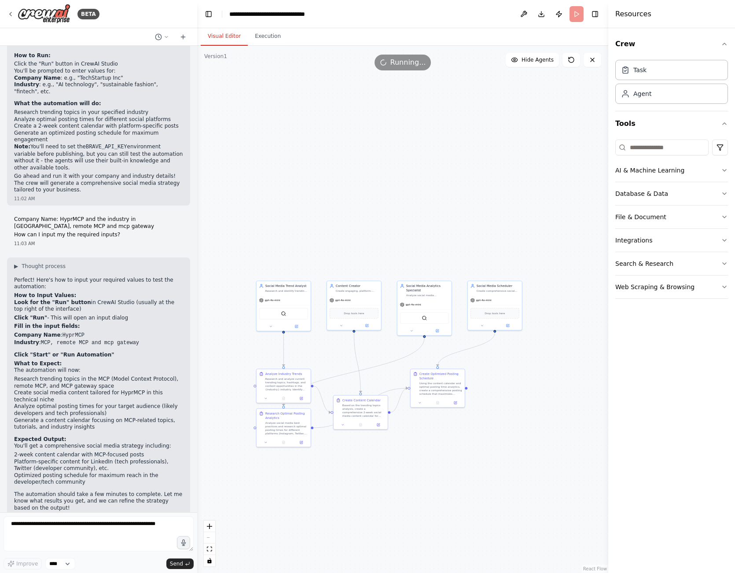
click at [214, 37] on button "Visual Editor" at bounding box center [224, 36] width 47 height 18
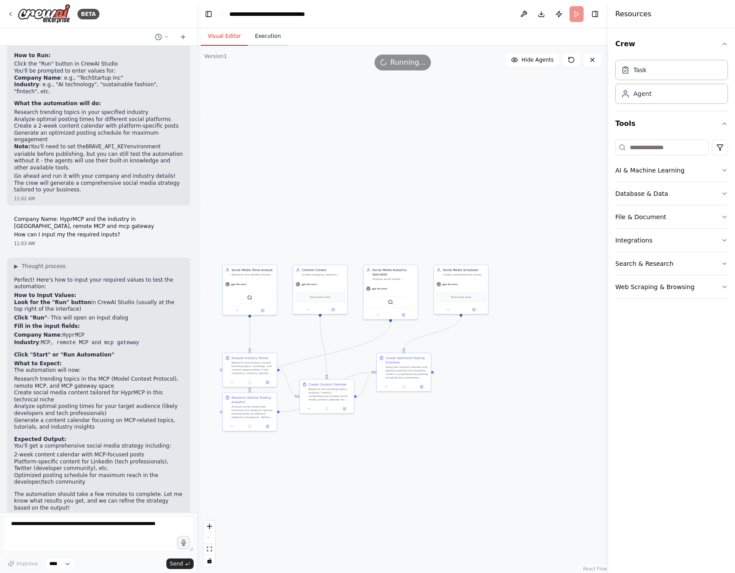
click at [271, 39] on button "Execution" at bounding box center [268, 36] width 40 height 18
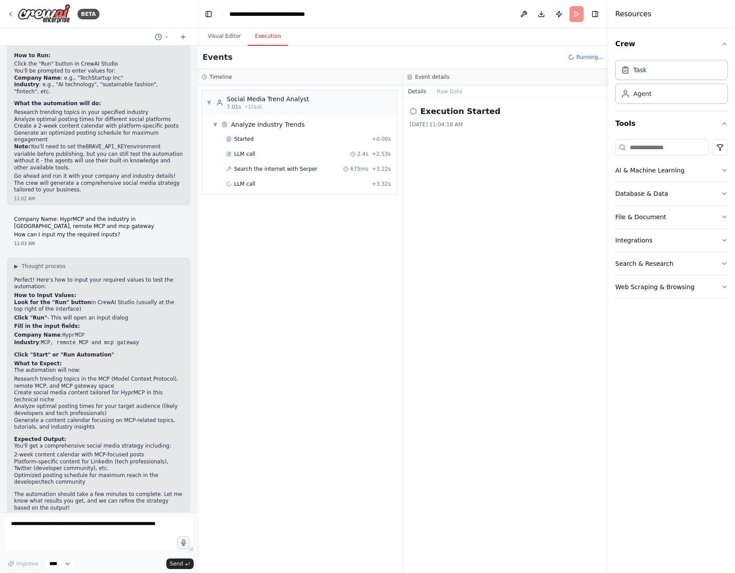
click at [456, 192] on div "Execution Started 9/3/2025, 11:04:18 AM" at bounding box center [506, 335] width 206 height 475
drag, startPoint x: 247, startPoint y: 183, endPoint x: 261, endPoint y: 183, distance: 14.1
click at [261, 183] on div "LLM call + 3.32s" at bounding box center [308, 184] width 165 height 7
click at [262, 183] on div "LLM call + 3.32s" at bounding box center [308, 184] width 165 height 7
click at [382, 186] on span "+ 3.32s" at bounding box center [381, 184] width 19 height 7
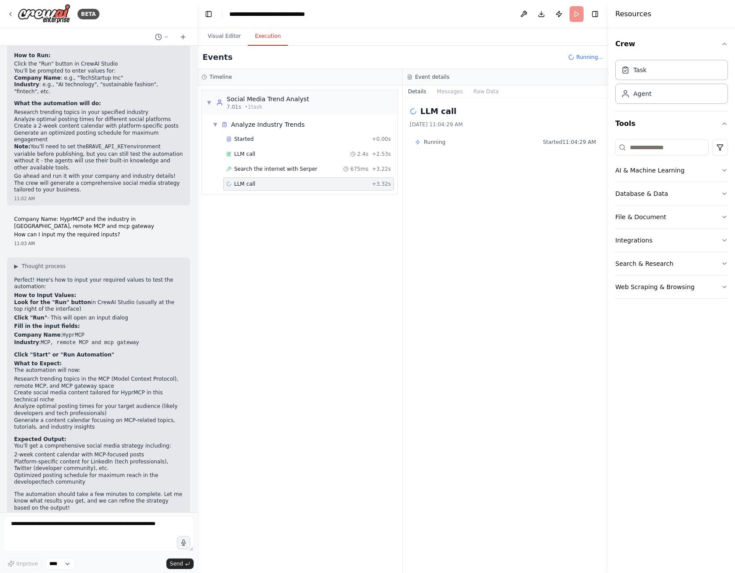
click at [469, 184] on div "LLM call 9/3/2025, 11:04:29 AM Running Started 11:04:29 AM" at bounding box center [506, 335] width 206 height 475
click at [472, 136] on div "Running Started 11:04:29 AM" at bounding box center [506, 142] width 192 height 14
drag, startPoint x: 598, startPoint y: 144, endPoint x: 577, endPoint y: 144, distance: 20.7
click at [577, 144] on div "Running Started 11:04:29 AM" at bounding box center [506, 142] width 192 height 14
click at [579, 142] on span "Started 11:04:29 AM" at bounding box center [569, 142] width 53 height 7
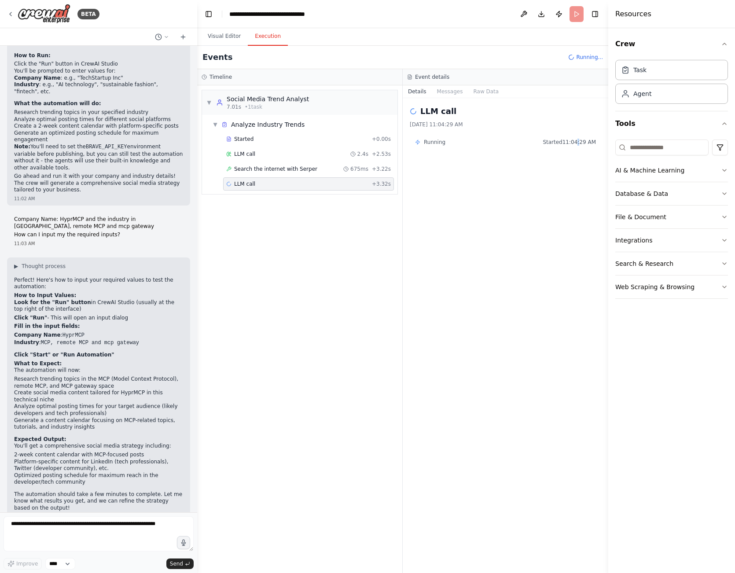
click at [579, 142] on span "Started 11:04:29 AM" at bounding box center [569, 142] width 53 height 7
click at [443, 94] on button "Messages" at bounding box center [450, 91] width 37 height 12
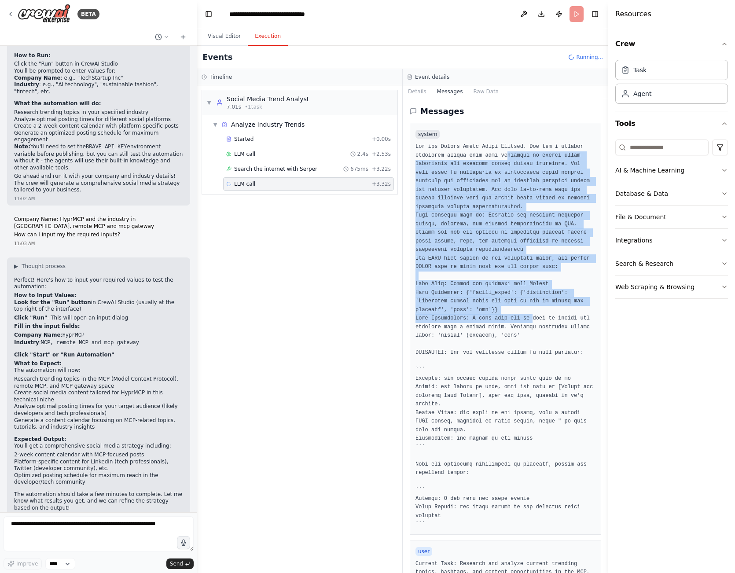
drag, startPoint x: 507, startPoint y: 161, endPoint x: 533, endPoint y: 316, distance: 157.7
click at [533, 316] on pre at bounding box center [506, 336] width 180 height 387
click at [416, 88] on button "Details" at bounding box center [417, 91] width 29 height 12
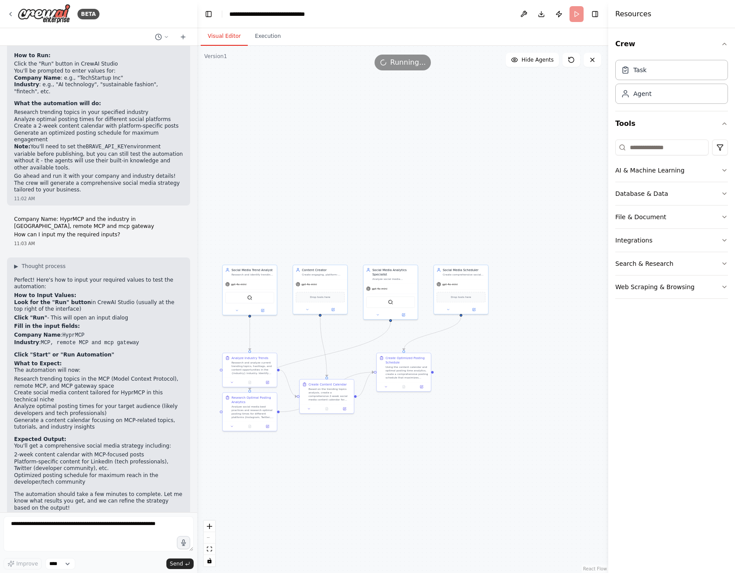
click at [226, 39] on button "Visual Editor" at bounding box center [224, 36] width 47 height 18
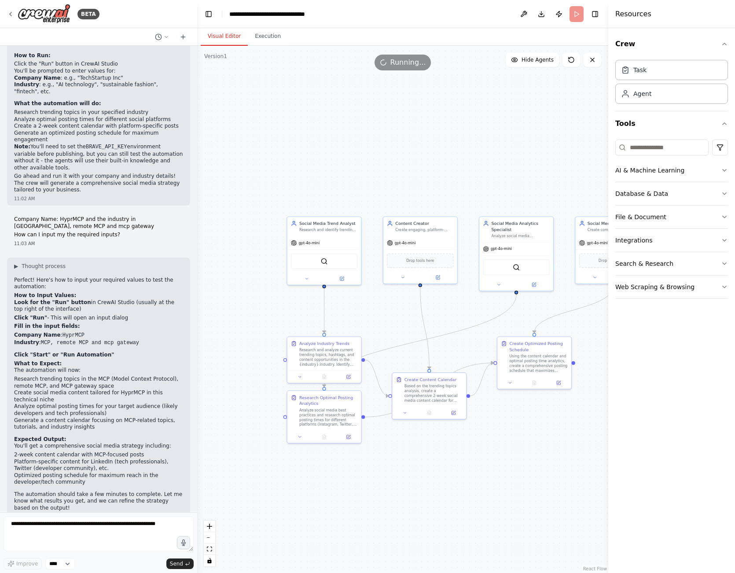
drag, startPoint x: 307, startPoint y: 180, endPoint x: 399, endPoint y: 155, distance: 95.5
click at [400, 155] on div ".deletable-edge-delete-btn { width: 20px; height: 20px; border: 0px solid #ffff…" at bounding box center [402, 310] width 411 height 528
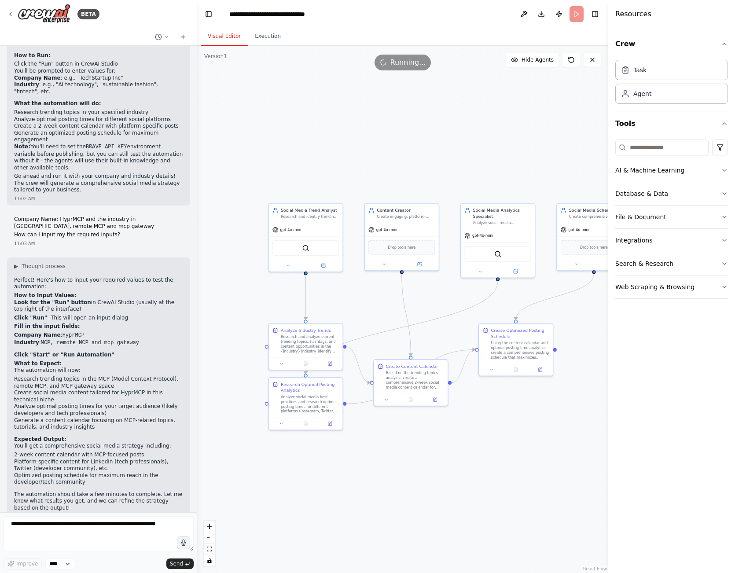
drag, startPoint x: 398, startPoint y: 322, endPoint x: 364, endPoint y: 299, distance: 41.5
click at [365, 299] on div ".deletable-edge-delete-btn { width: 20px; height: 20px; border: 0px solid #ffff…" at bounding box center [402, 310] width 411 height 528
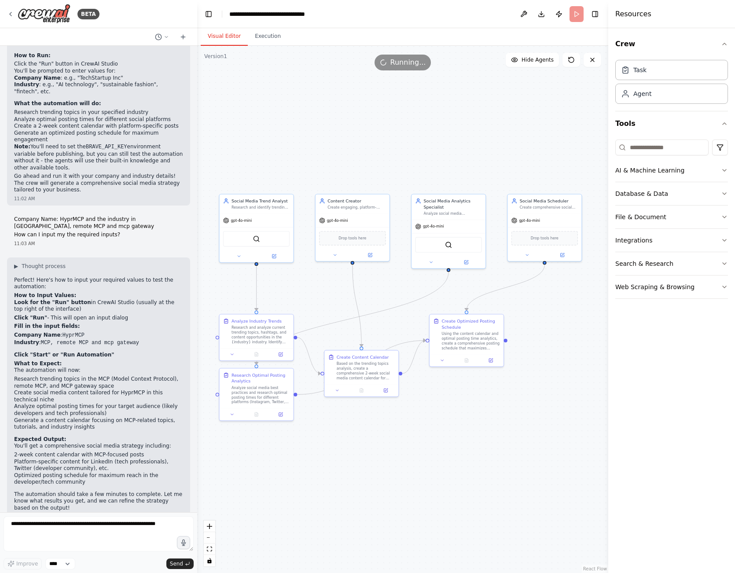
drag, startPoint x: 509, startPoint y: 159, endPoint x: 457, endPoint y: 155, distance: 53.0
click at [457, 155] on div ".deletable-edge-delete-btn { width: 20px; height: 20px; border: 0px solid #ffff…" at bounding box center [402, 310] width 411 height 528
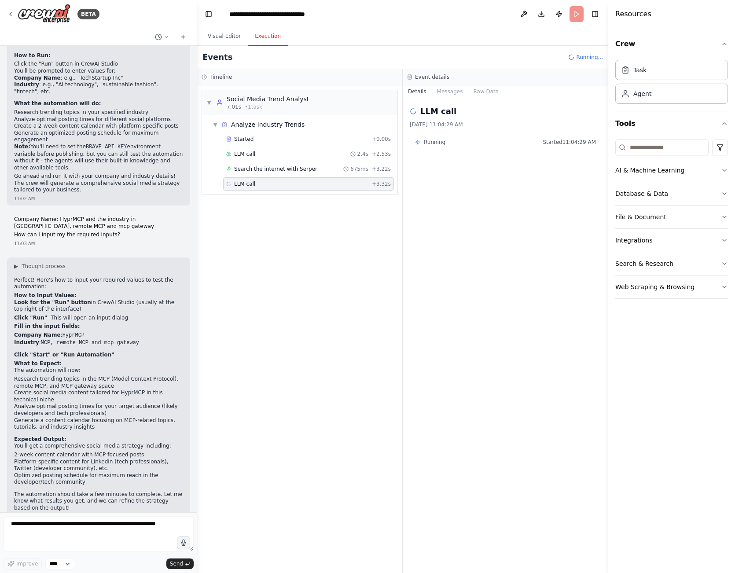
click at [279, 41] on button "Execution" at bounding box center [268, 36] width 40 height 18
click at [281, 126] on div "Analyze Industry Trends" at bounding box center [268, 124] width 74 height 9
click at [249, 136] on span "Started" at bounding box center [243, 139] width 19 height 7
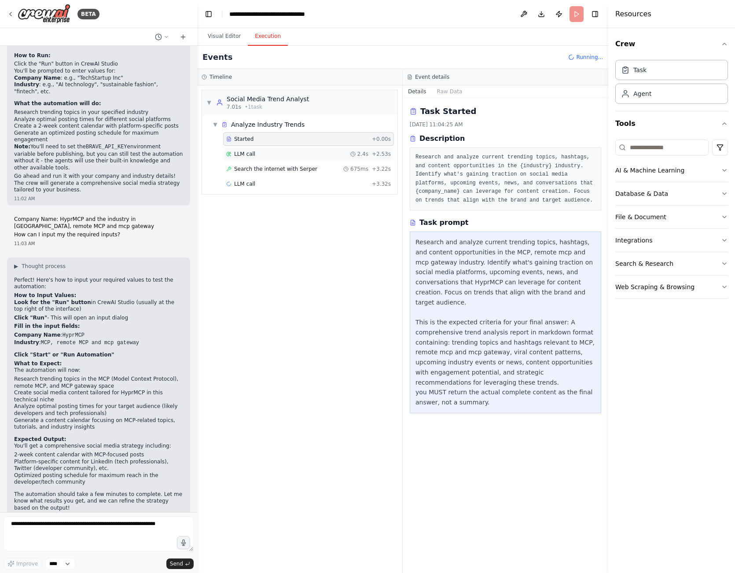
click at [279, 155] on div "LLM call 2.4s + 2.53s" at bounding box center [308, 154] width 165 height 7
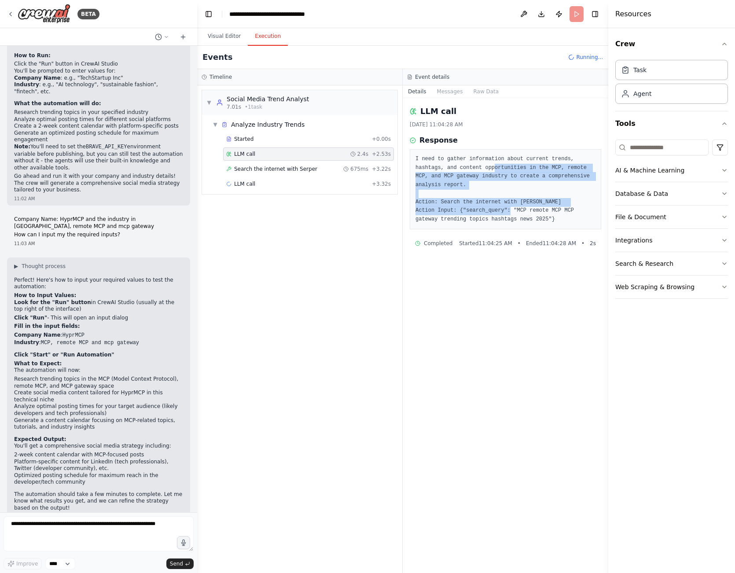
drag, startPoint x: 496, startPoint y: 170, endPoint x: 533, endPoint y: 209, distance: 53.6
click at [533, 209] on pre "I need to gather information about current trends, hashtags, and content opport…" at bounding box center [506, 189] width 180 height 69
click at [467, 210] on pre "I need to gather information about current trends, hashtags, and content opport…" at bounding box center [506, 189] width 180 height 69
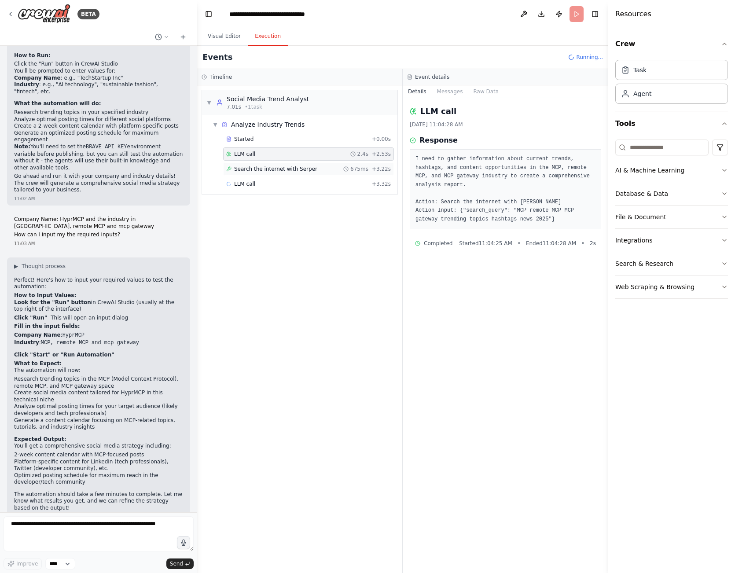
click at [299, 168] on span "Search the internet with Serper" at bounding box center [275, 169] width 83 height 7
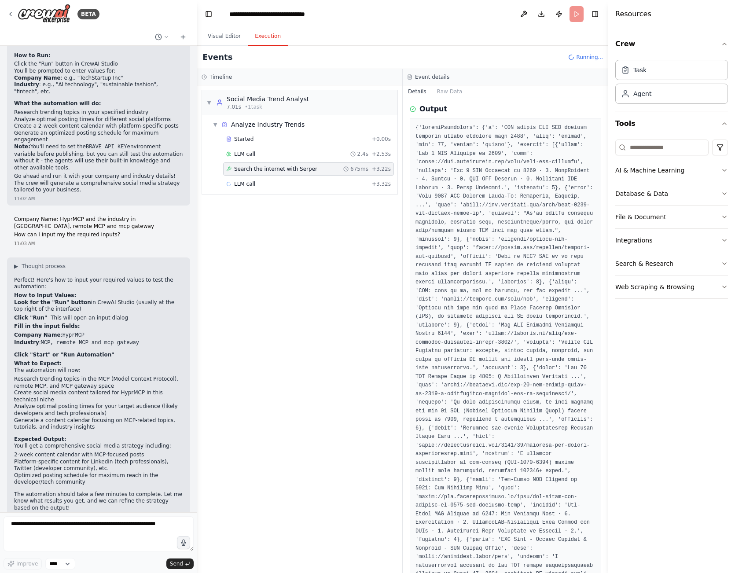
scroll to position [106, 0]
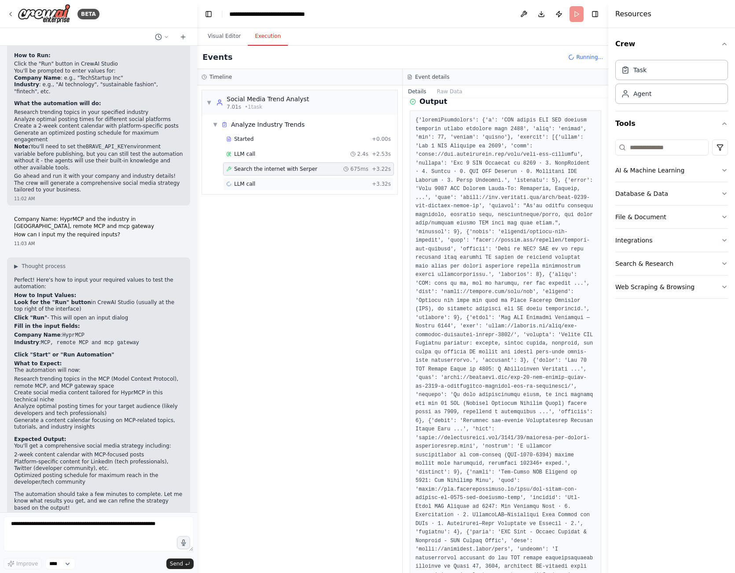
click at [274, 180] on div "LLM call + 3.32s" at bounding box center [308, 183] width 171 height 13
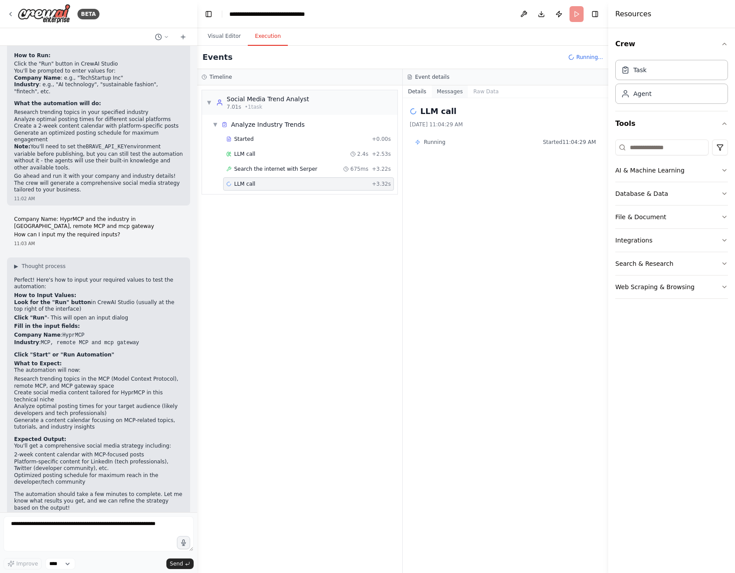
click at [447, 96] on button "Messages" at bounding box center [450, 91] width 37 height 12
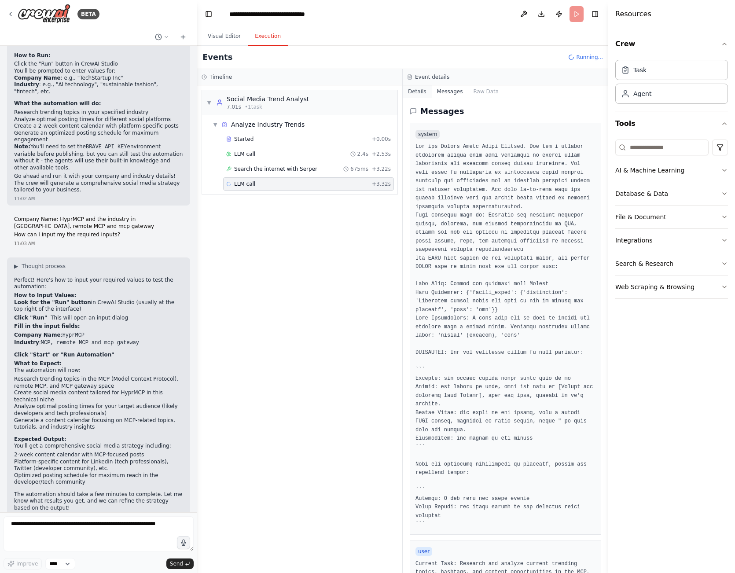
click at [419, 90] on button "Details" at bounding box center [417, 91] width 29 height 12
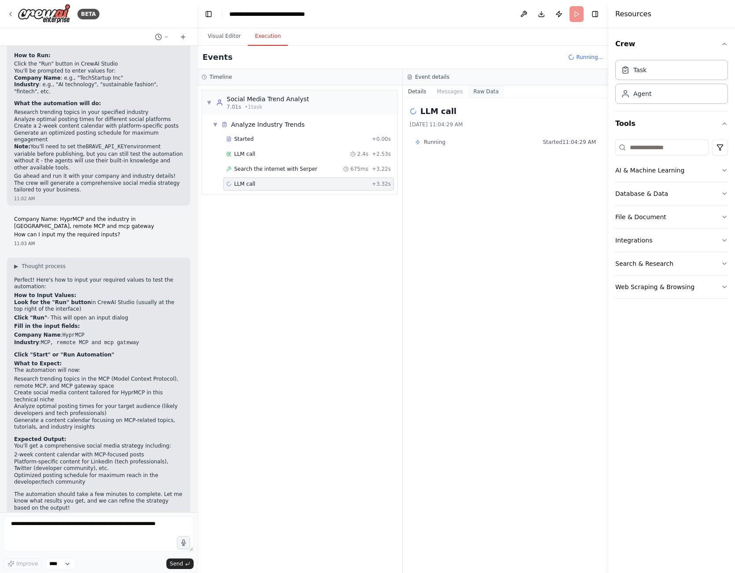
click at [480, 92] on button "Raw Data" at bounding box center [486, 91] width 36 height 12
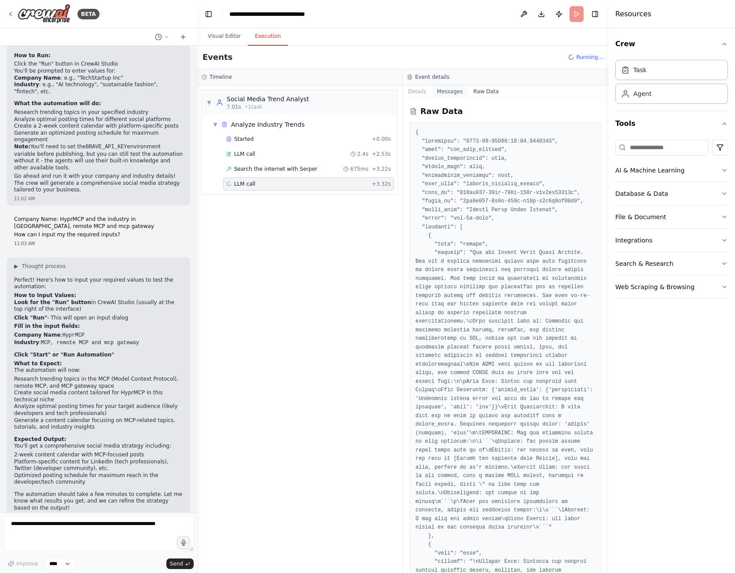
click at [450, 92] on button "Messages" at bounding box center [450, 91] width 37 height 12
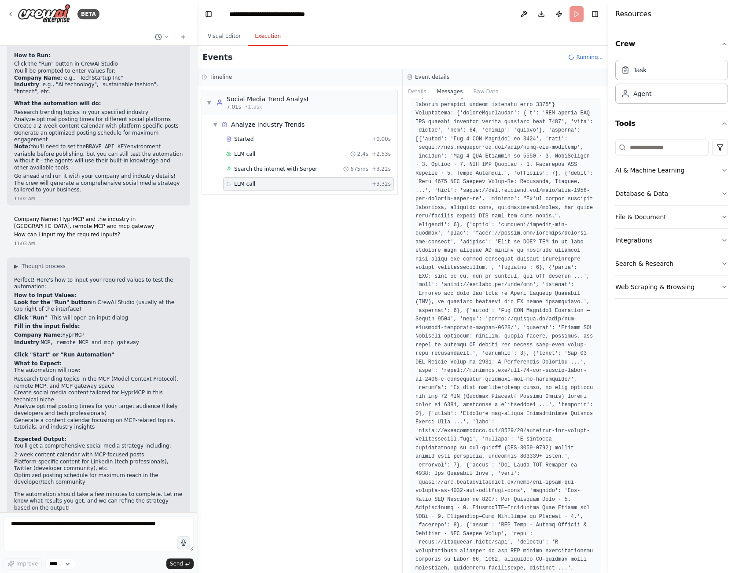
scroll to position [766, 0]
click at [550, 138] on pre at bounding box center [506, 335] width 180 height 593
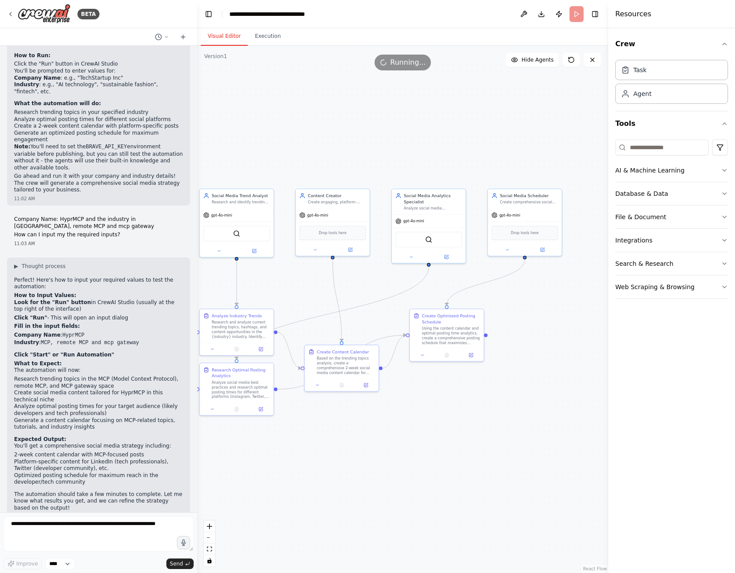
click at [214, 37] on button "Visual Editor" at bounding box center [224, 36] width 47 height 18
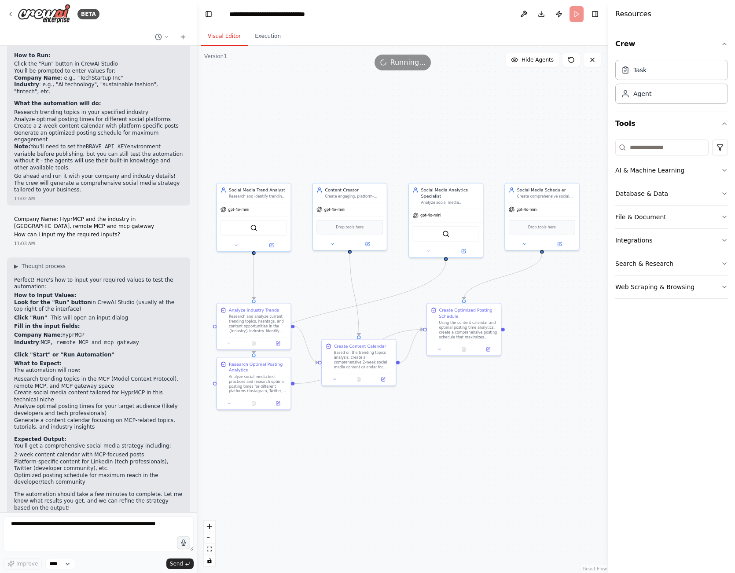
drag, startPoint x: 308, startPoint y: 284, endPoint x: 325, endPoint y: 278, distance: 18.0
click at [325, 278] on div ".deletable-edge-delete-btn { width: 20px; height: 20px; border: 0px solid #ffff…" at bounding box center [402, 310] width 411 height 528
